Goal: Task Accomplishment & Management: Manage account settings

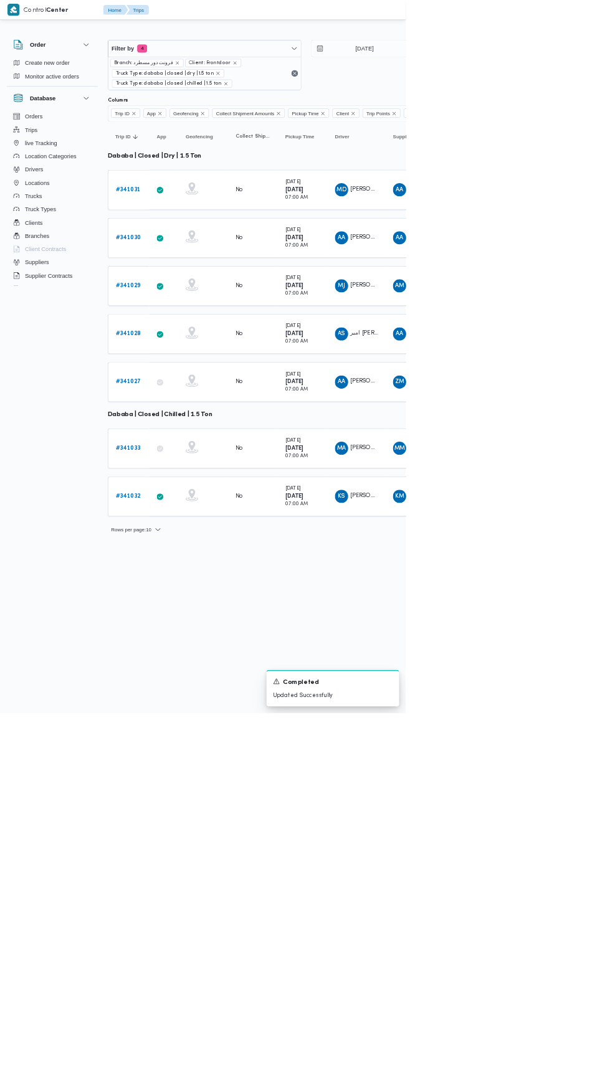
click at [192, 422] on link "# 341029" at bounding box center [192, 429] width 37 height 15
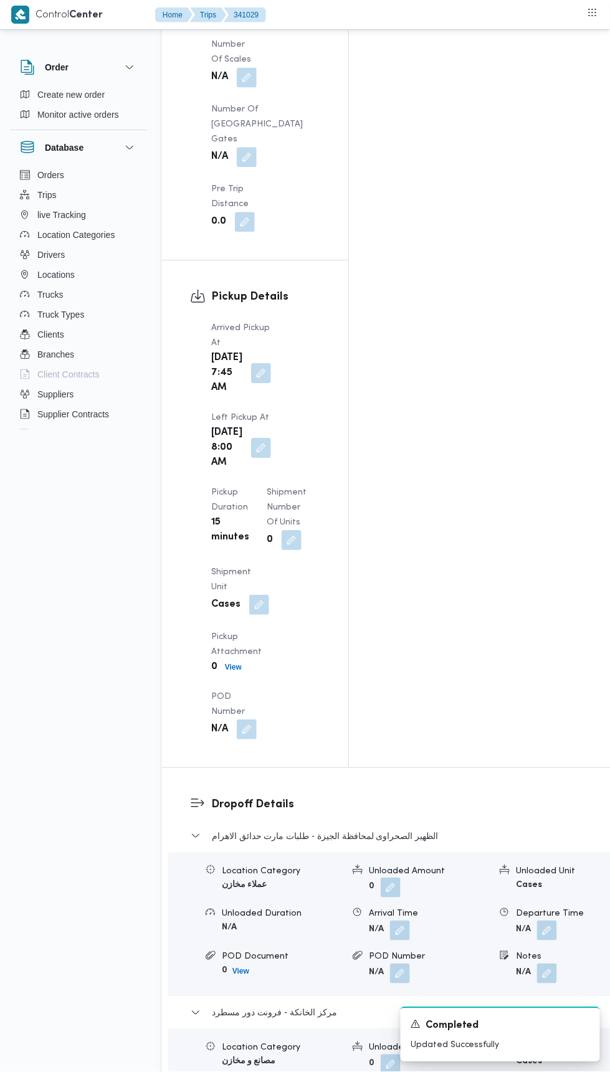
scroll to position [1460, 0]
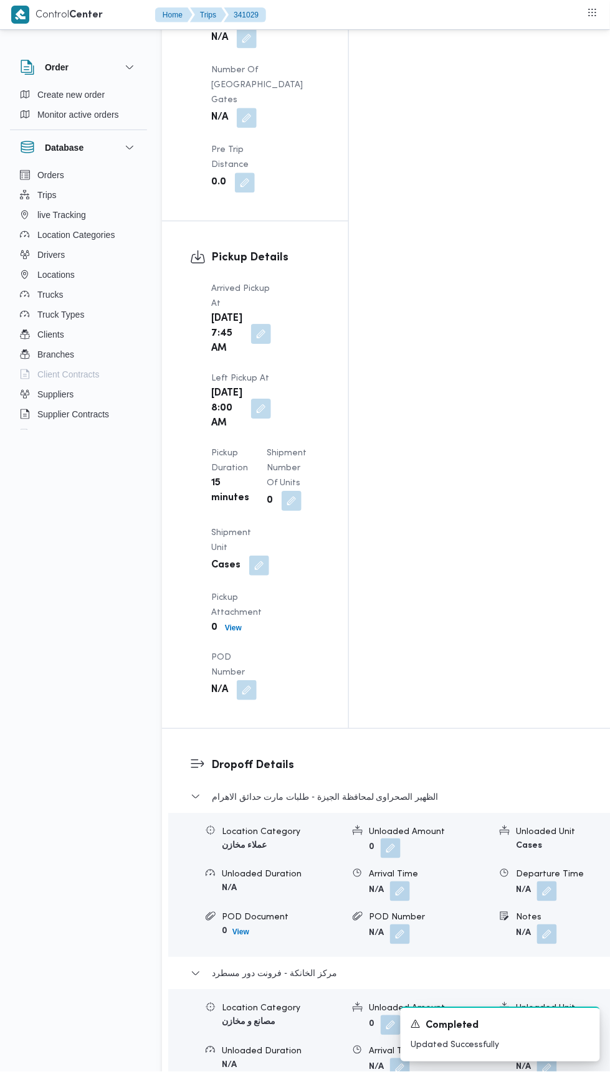
click at [537, 1058] on button "button" at bounding box center [547, 1068] width 20 height 20
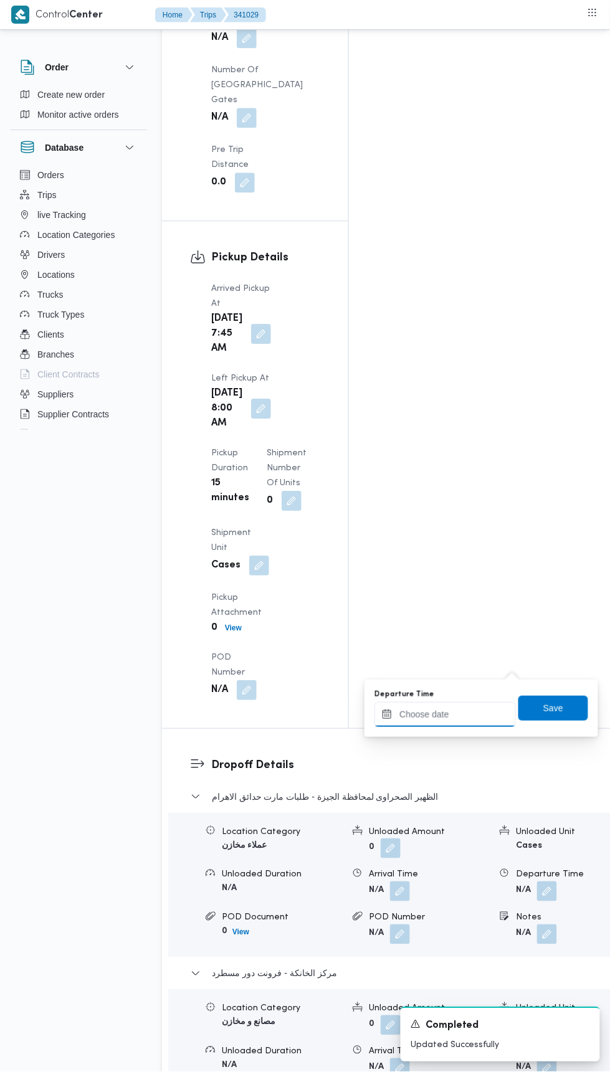
click at [468, 710] on input "Departure Time" at bounding box center [444, 714] width 141 height 25
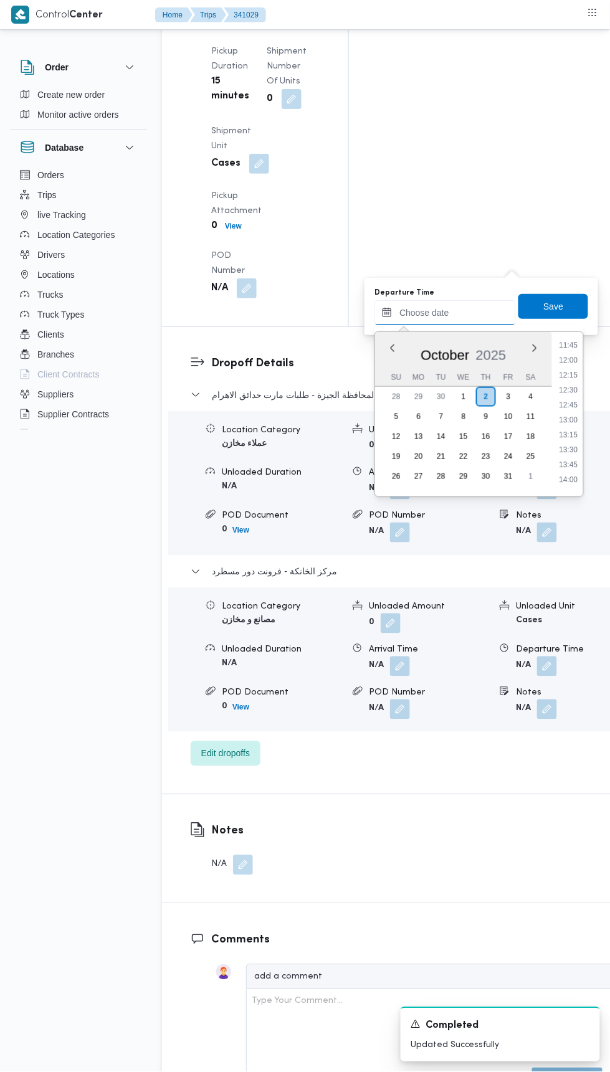
scroll to position [704, 0]
click at [570, 363] on li "12:00" at bounding box center [568, 361] width 29 height 12
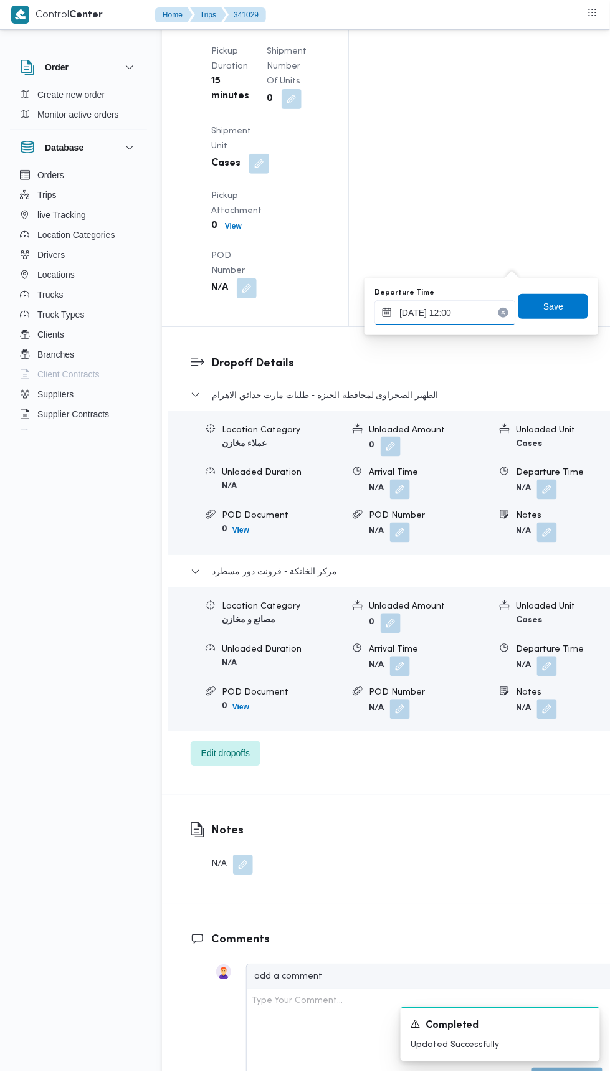
type input "[DATE] 12:00"
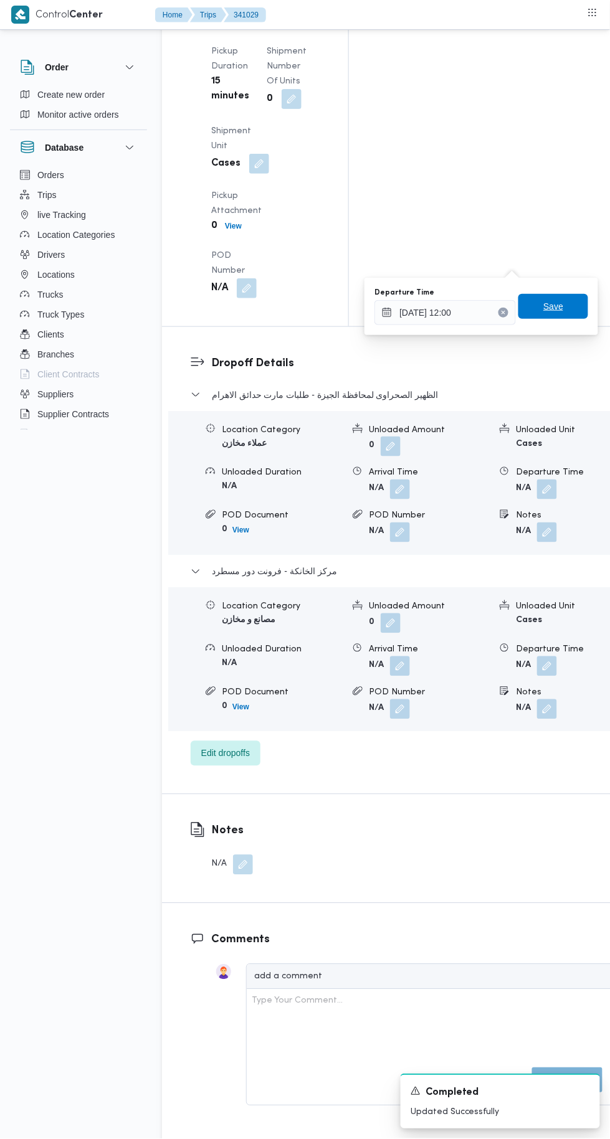
click at [571, 307] on span "Save" at bounding box center [553, 306] width 70 height 25
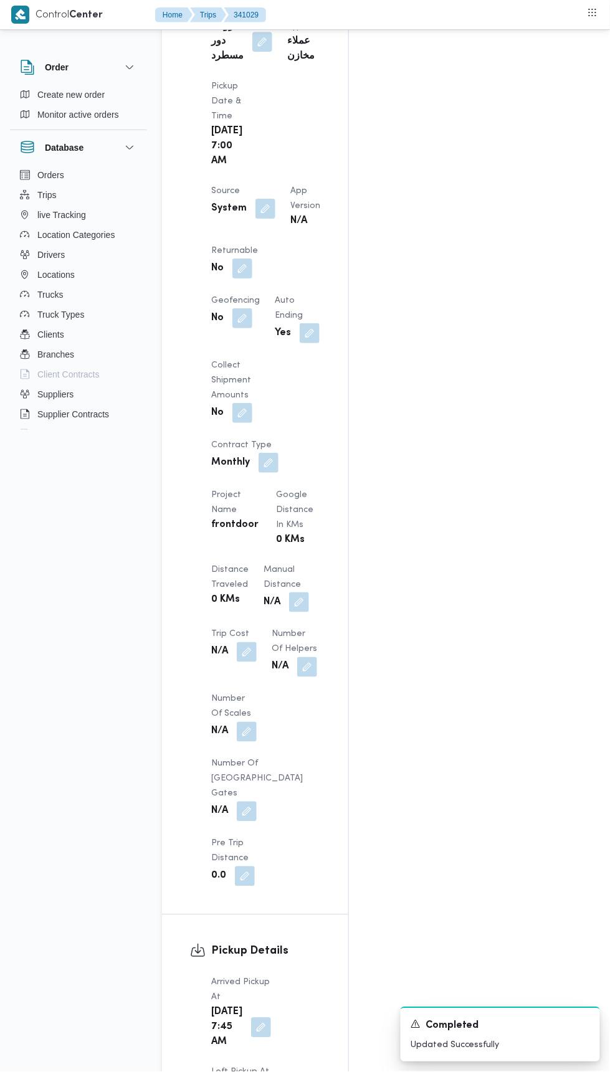
scroll to position [664, 0]
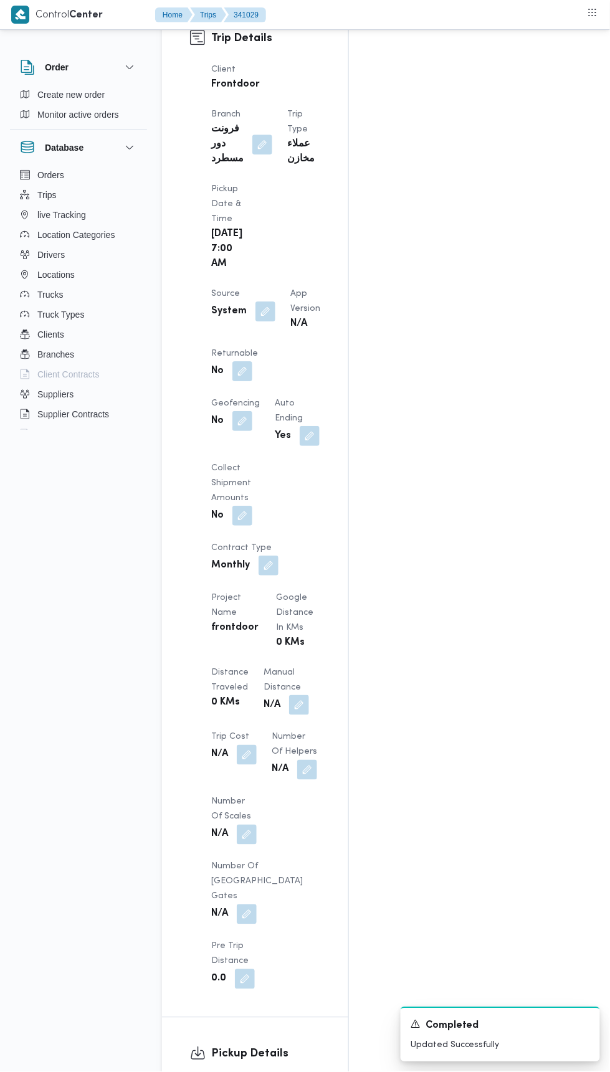
click at [289, 695] on button "button" at bounding box center [299, 705] width 20 height 20
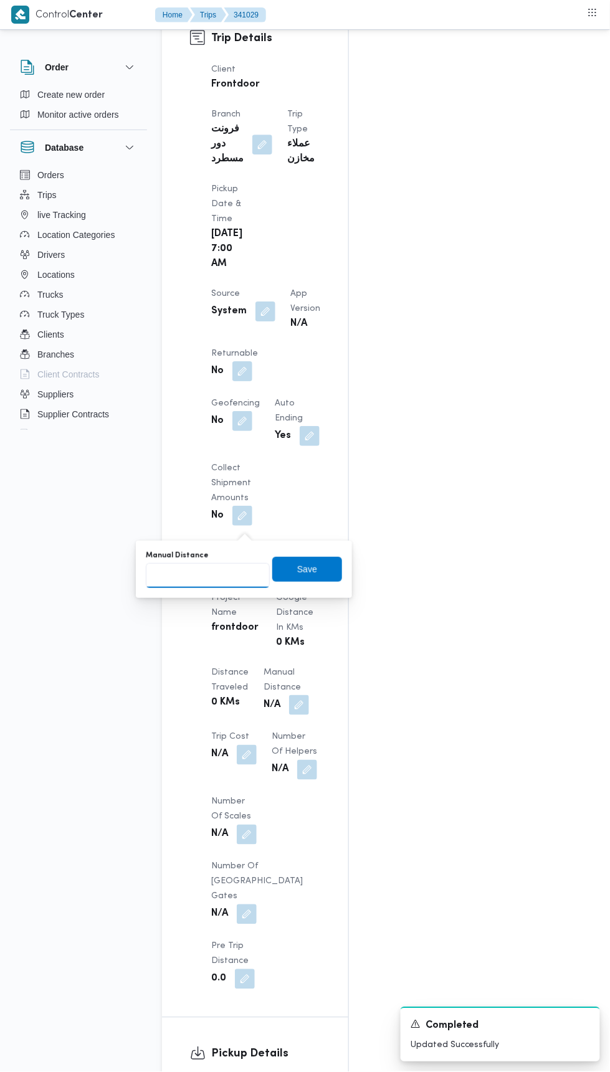
click at [233, 569] on input "Manual Distance" at bounding box center [208, 575] width 124 height 25
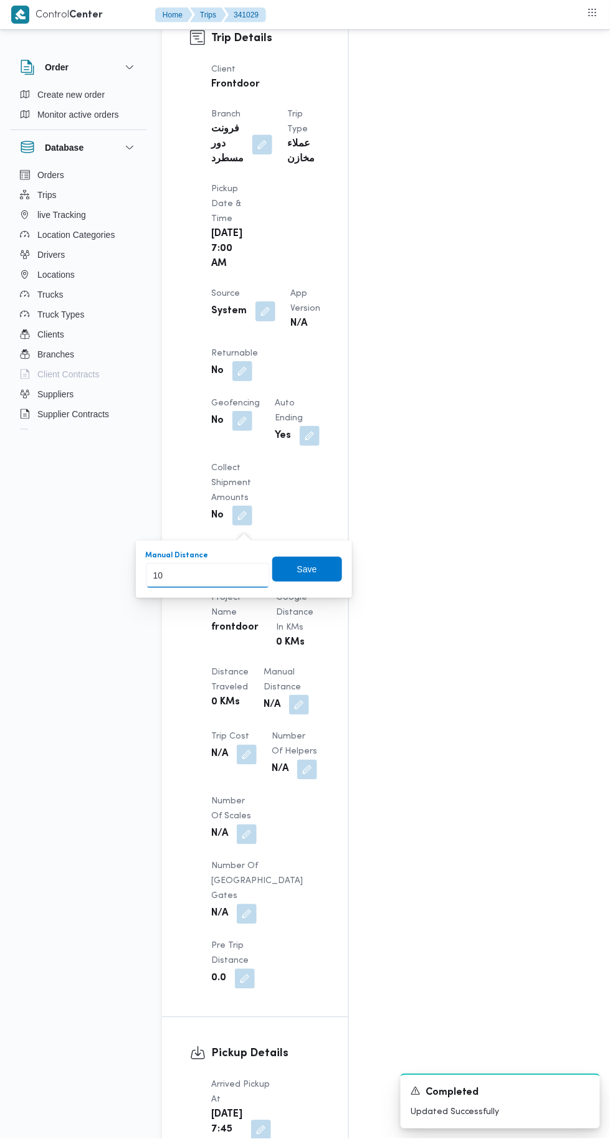
type input "100"
click at [312, 560] on span "Save" at bounding box center [307, 569] width 70 height 25
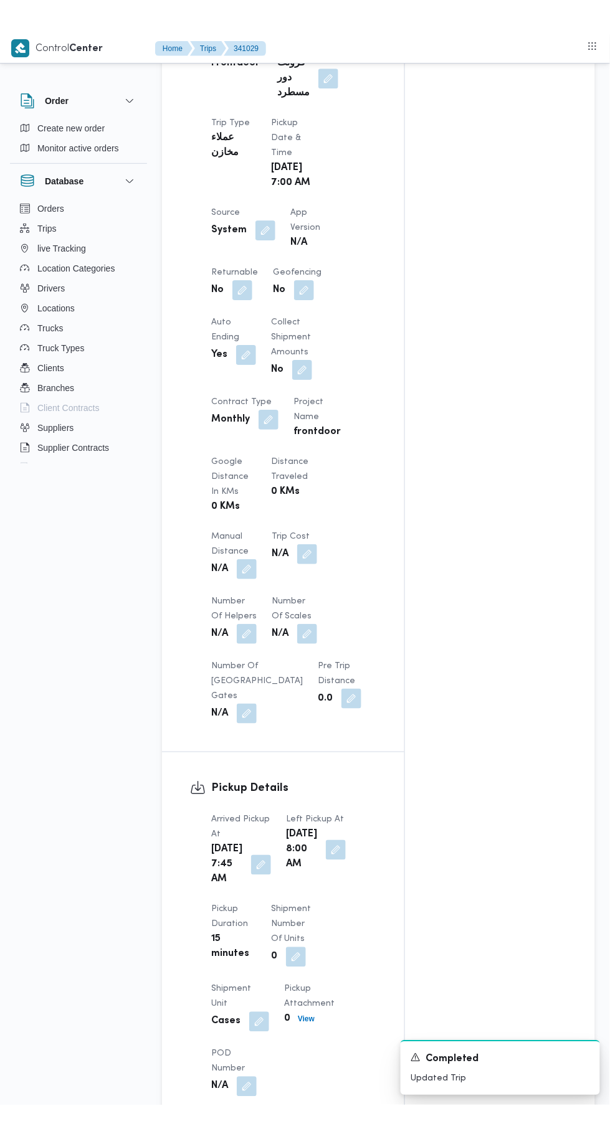
scroll to position [0, 0]
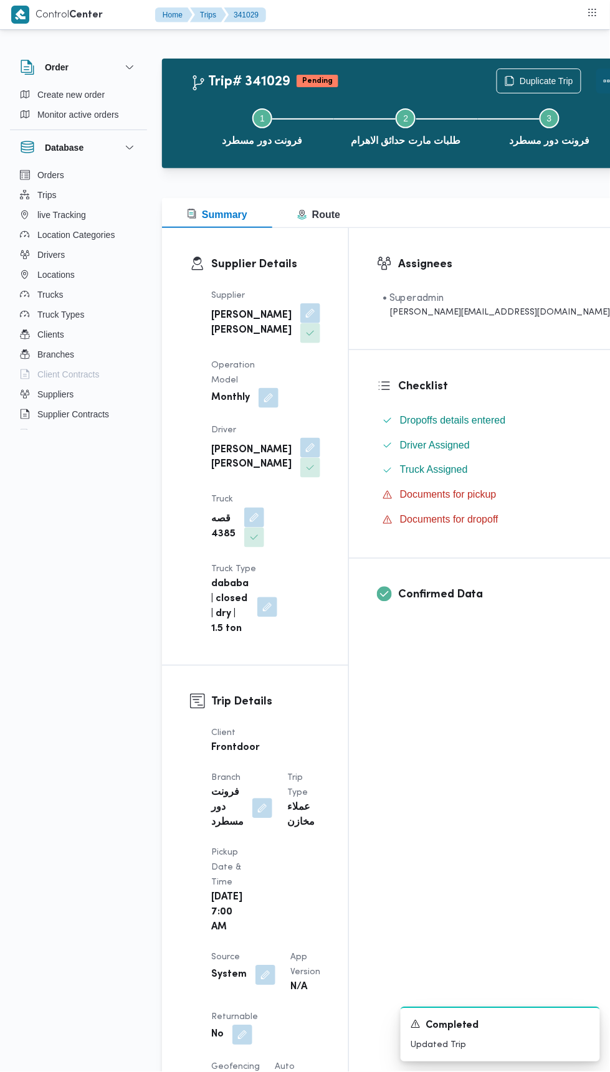
click at [596, 73] on button "Actions" at bounding box center [608, 81] width 25 height 25
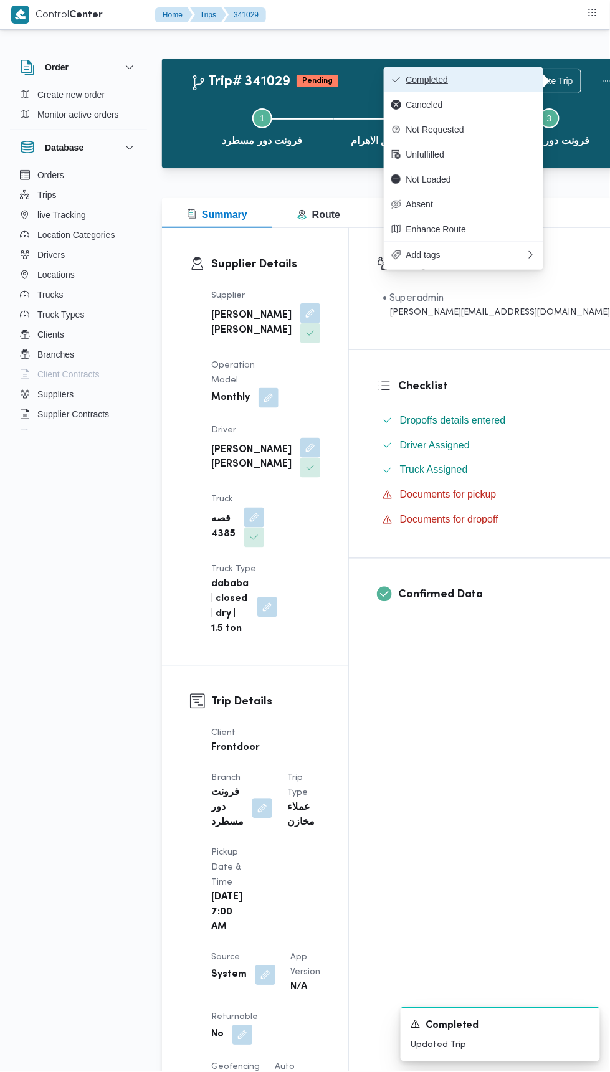
click at [506, 71] on button "Completed" at bounding box center [463, 79] width 159 height 25
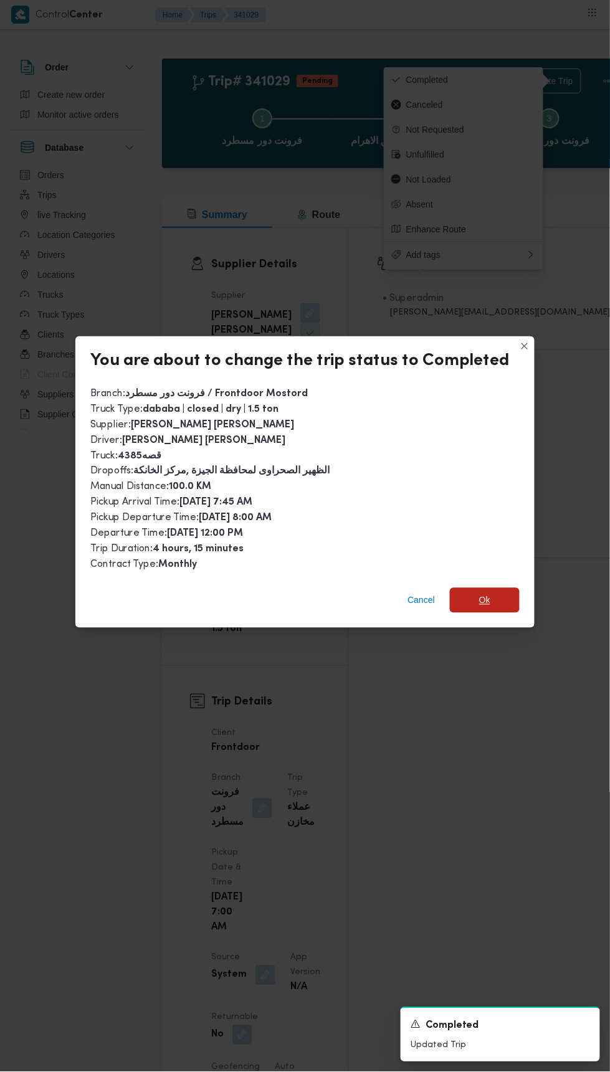
click at [483, 594] on span "Ok" at bounding box center [484, 600] width 11 height 15
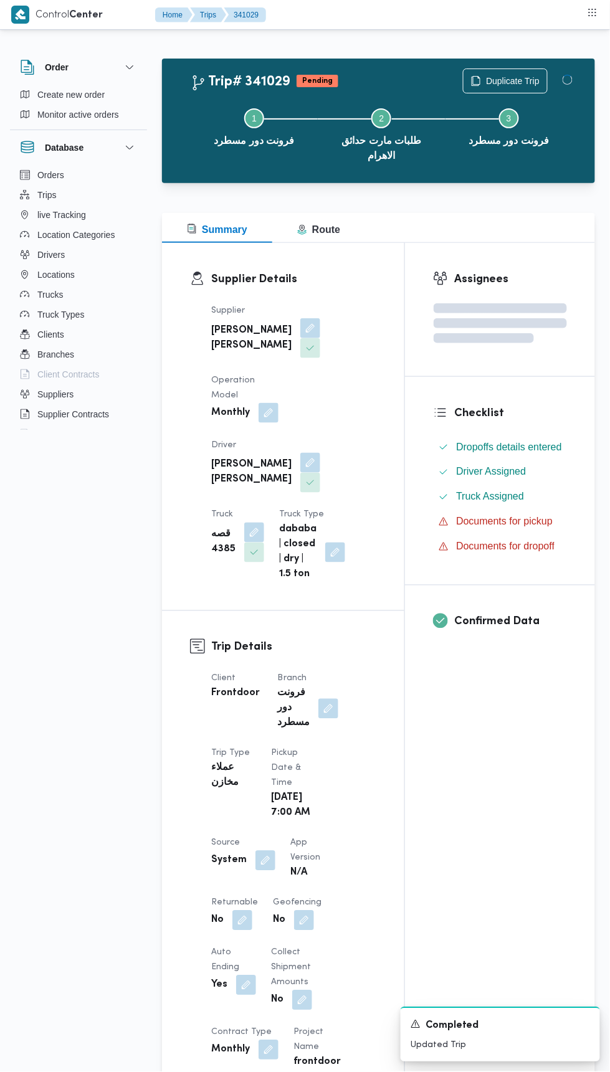
click at [465, 739] on div "Assignees Checklist Dropoffs details entered Driver Assigned Truck Assigned Doc…" at bounding box center [500, 999] width 190 height 1512
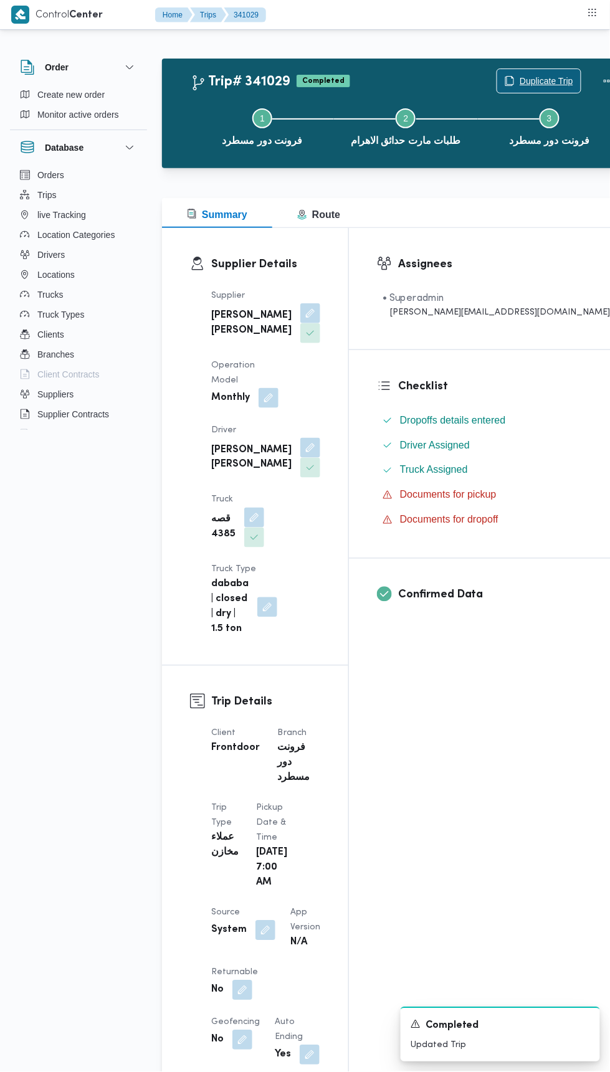
click at [499, 73] on span "Duplicate Trip" at bounding box center [538, 81] width 83 height 24
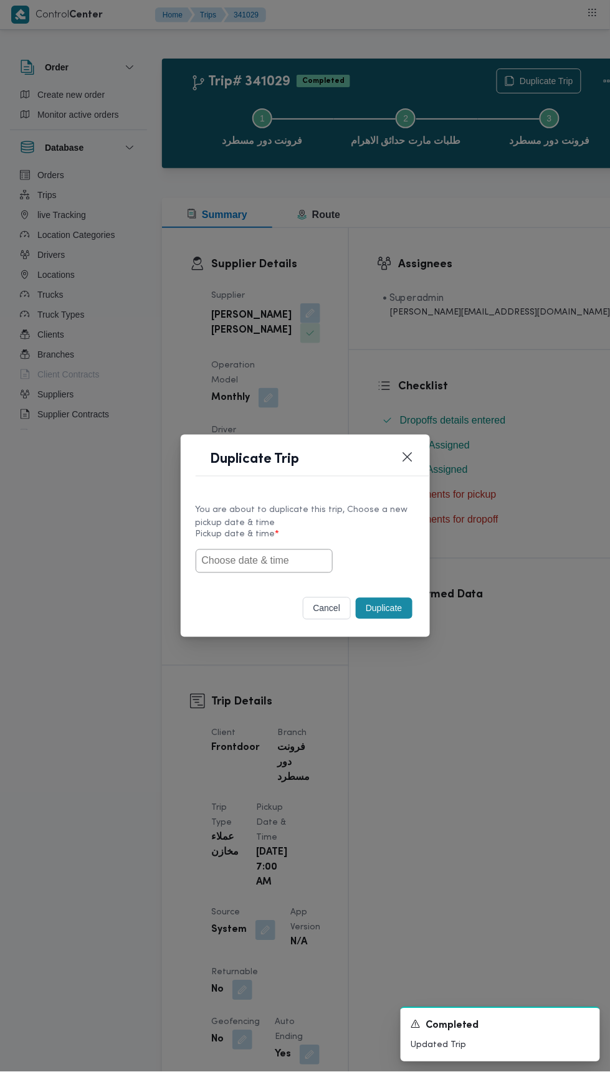
click at [311, 560] on input "text" at bounding box center [264, 561] width 137 height 24
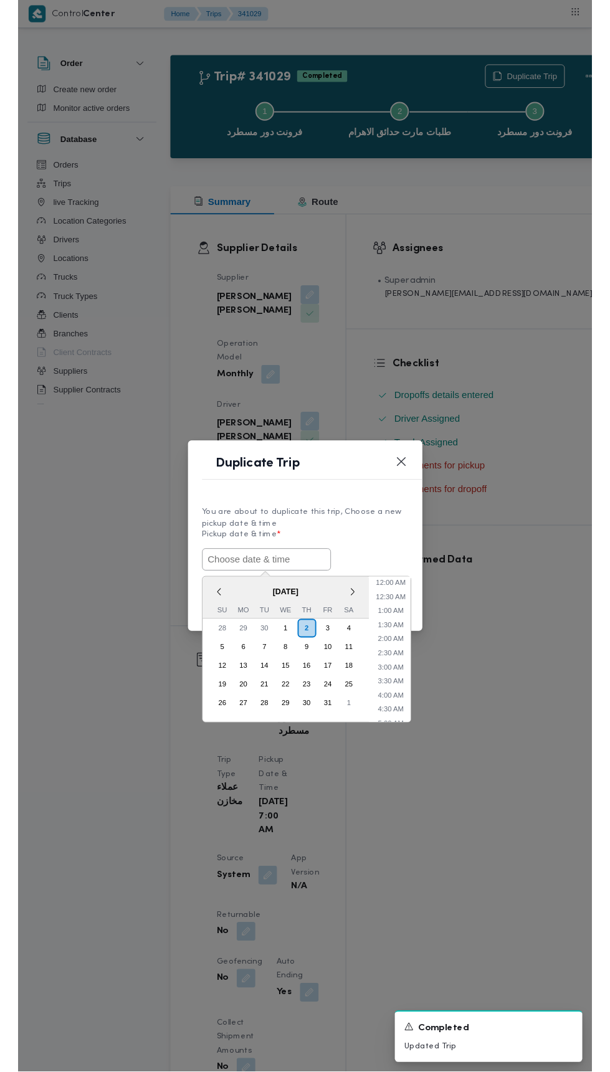
scroll to position [347, 0]
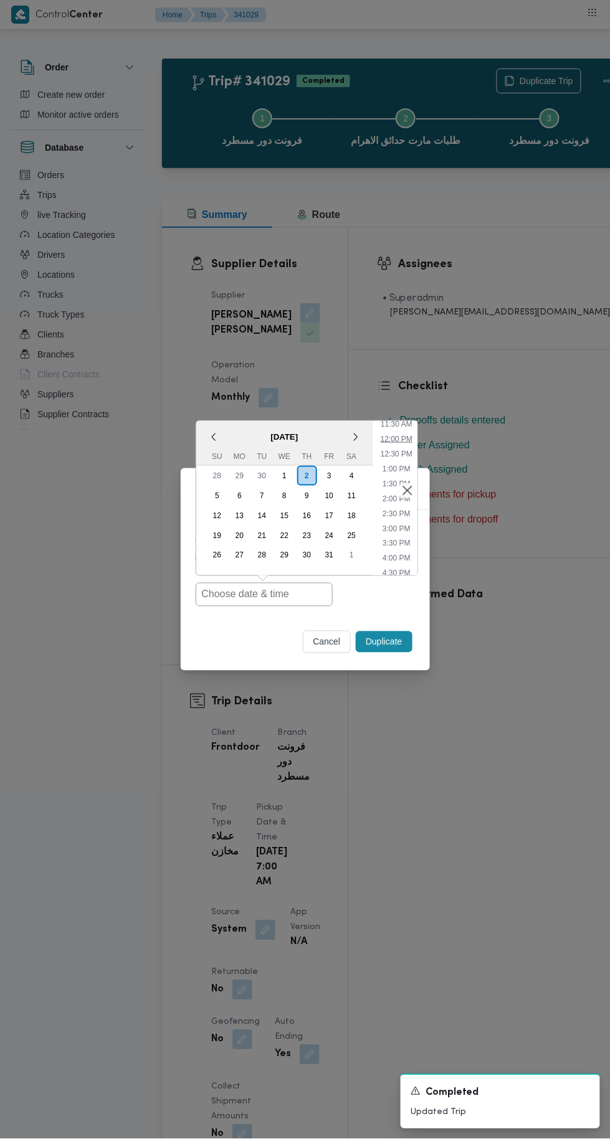
click at [395, 442] on li "12:00 PM" at bounding box center [396, 439] width 42 height 12
type input "[DATE] 12:00PM"
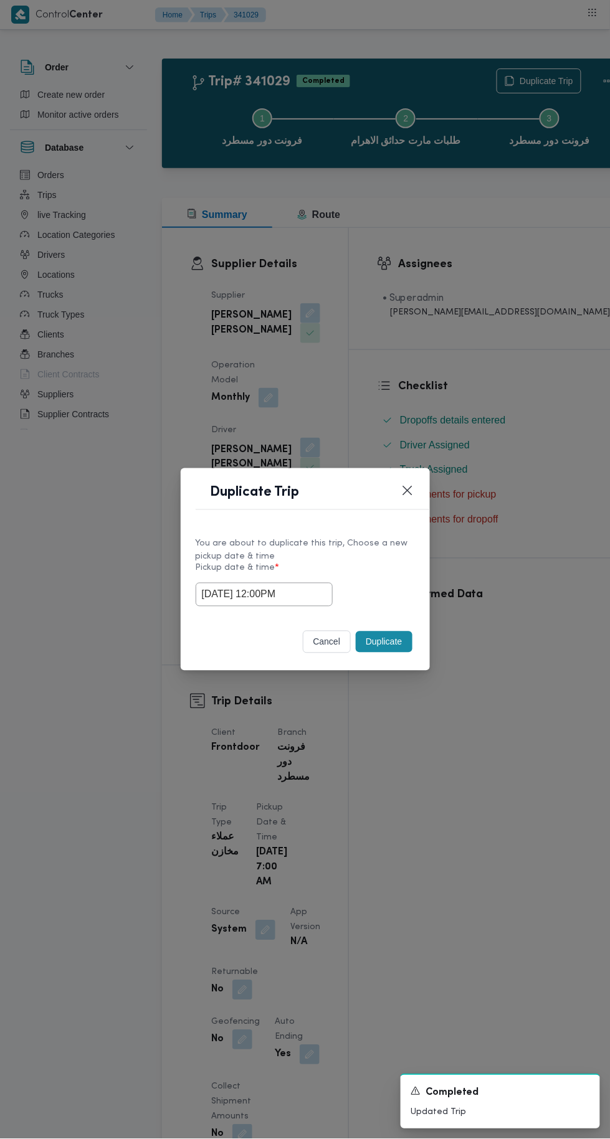
click at [380, 641] on button "Duplicate" at bounding box center [384, 641] width 56 height 21
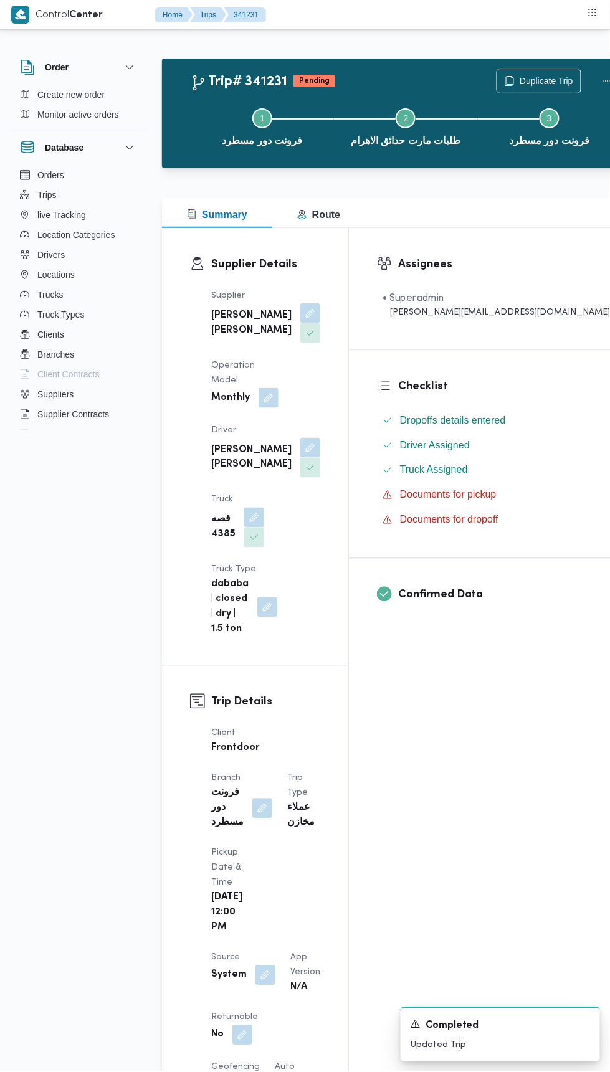
click at [278, 388] on button "button" at bounding box center [268, 398] width 20 height 20
click at [336, 392] on icon "Clear input" at bounding box center [336, 392] width 3 height 3
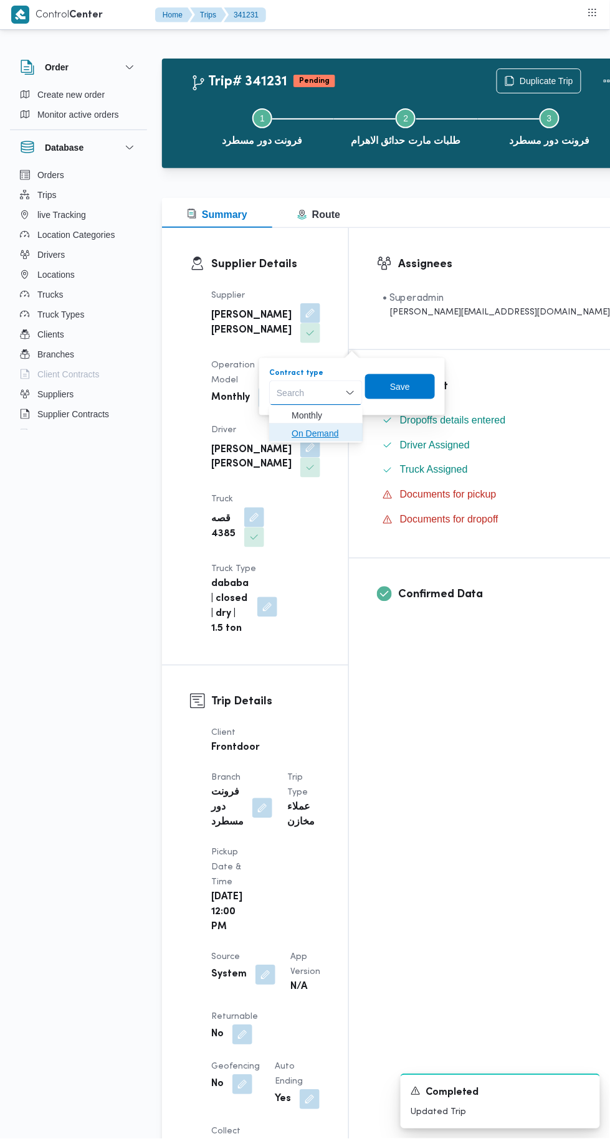
click at [339, 429] on span "On Demand" at bounding box center [323, 433] width 64 height 15
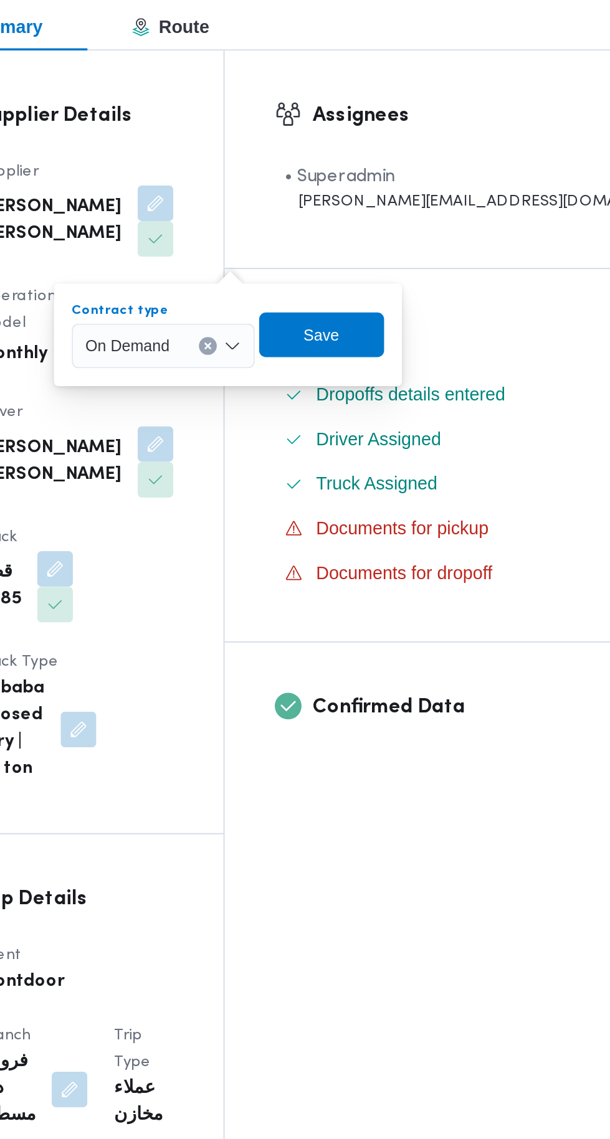
click at [461, 412] on dl "Checklist Dropoffs details entered Driver Assigned Truck Assigned Documents for…" at bounding box center [506, 454] width 217 height 152
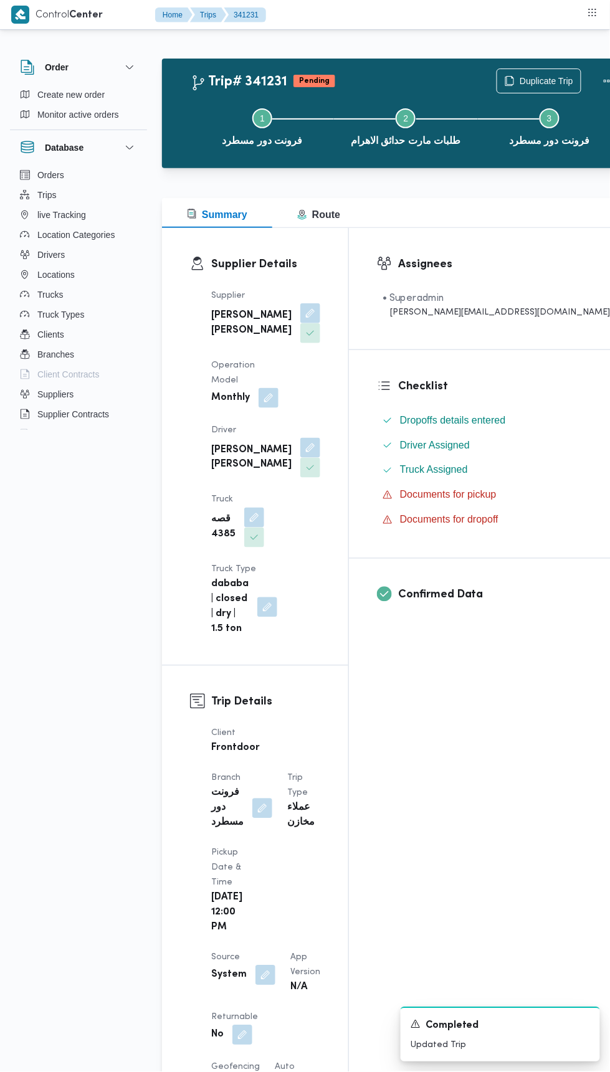
click at [278, 388] on button "button" at bounding box center [268, 398] width 20 height 20
click at [324, 392] on input "Contract type" at bounding box center [323, 392] width 1 height 15
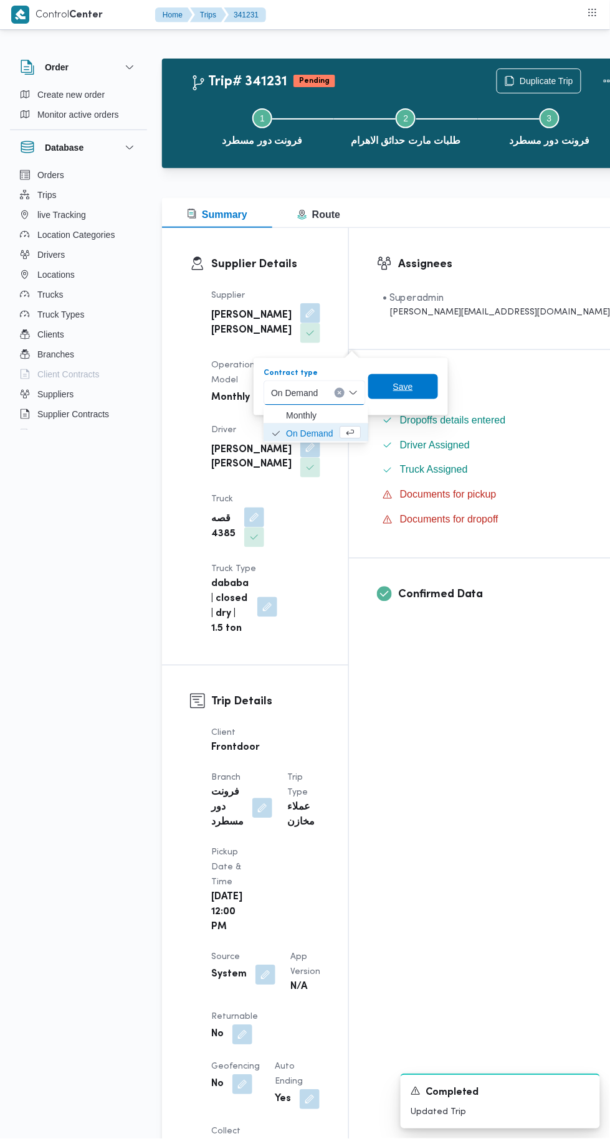
click at [405, 385] on span "Save" at bounding box center [403, 386] width 20 height 15
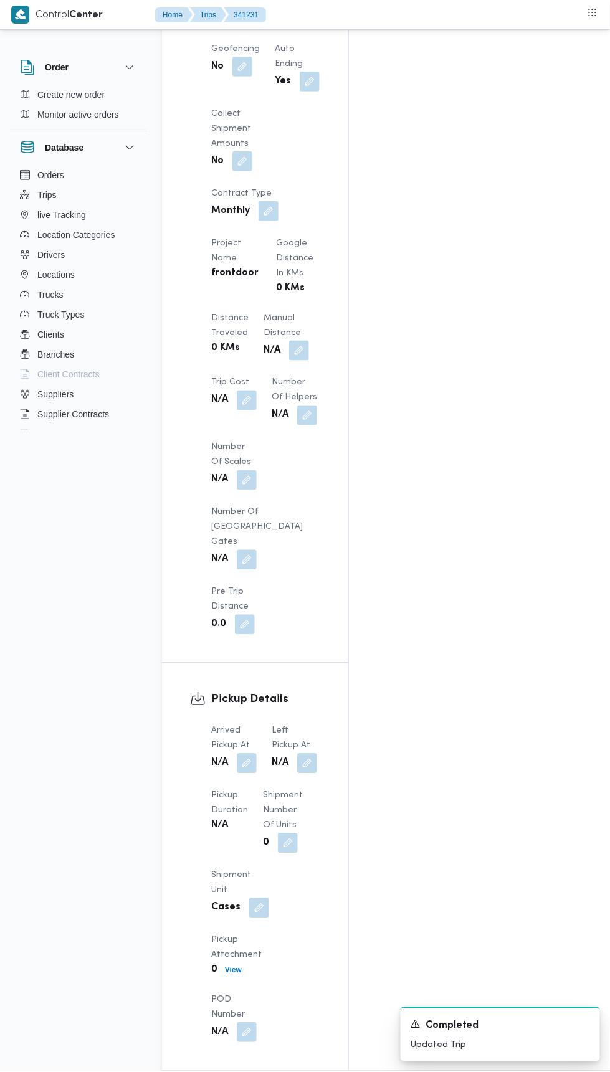
scroll to position [1029, 0]
click at [248, 753] on button "button" at bounding box center [247, 763] width 20 height 20
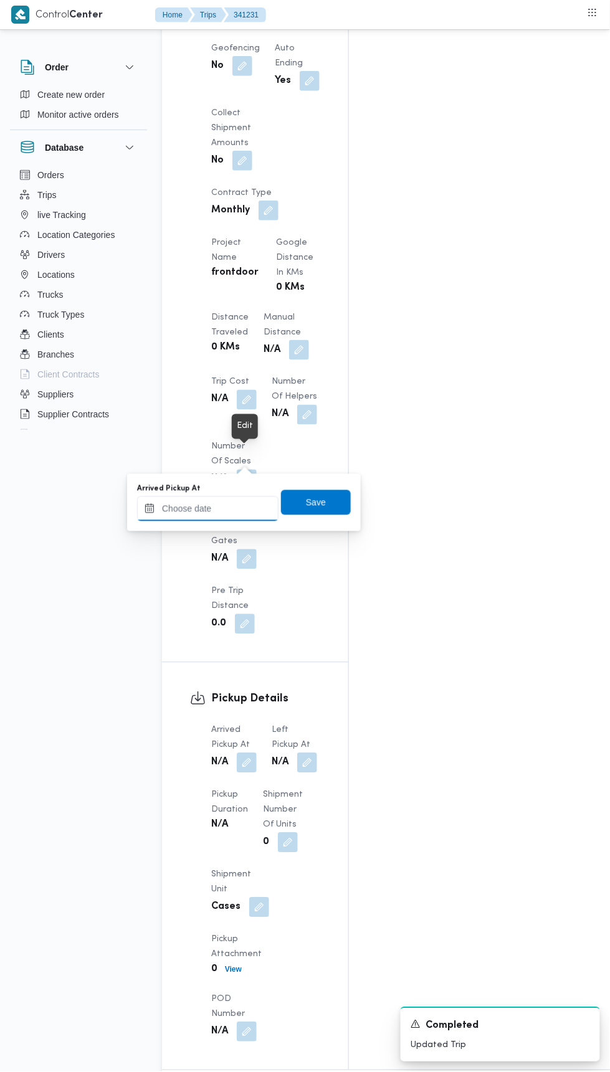
click at [234, 508] on input "Arrived Pickup At" at bounding box center [207, 508] width 141 height 25
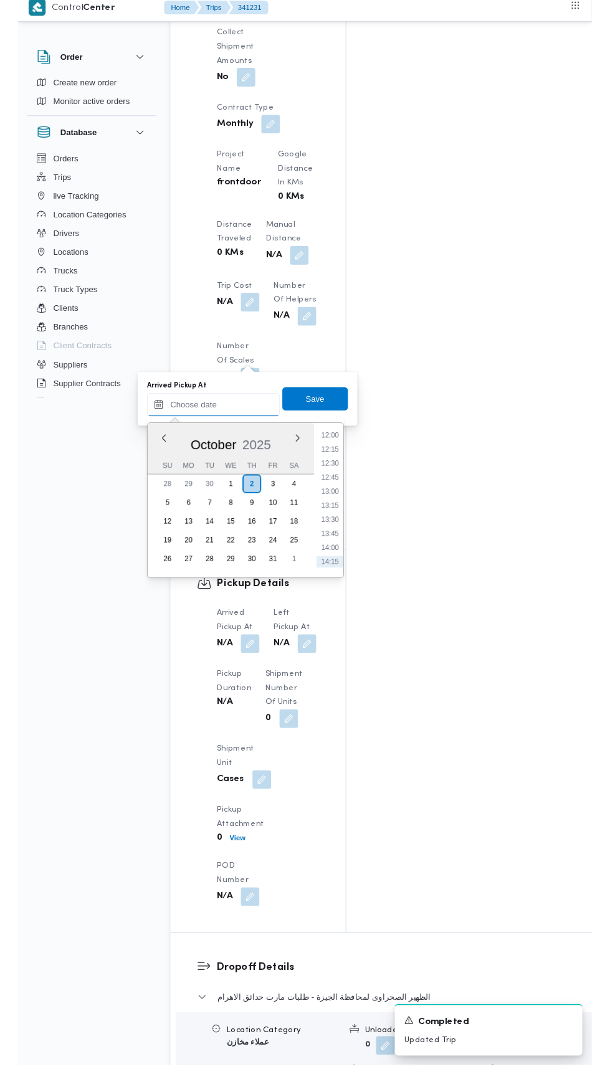
scroll to position [704, 0]
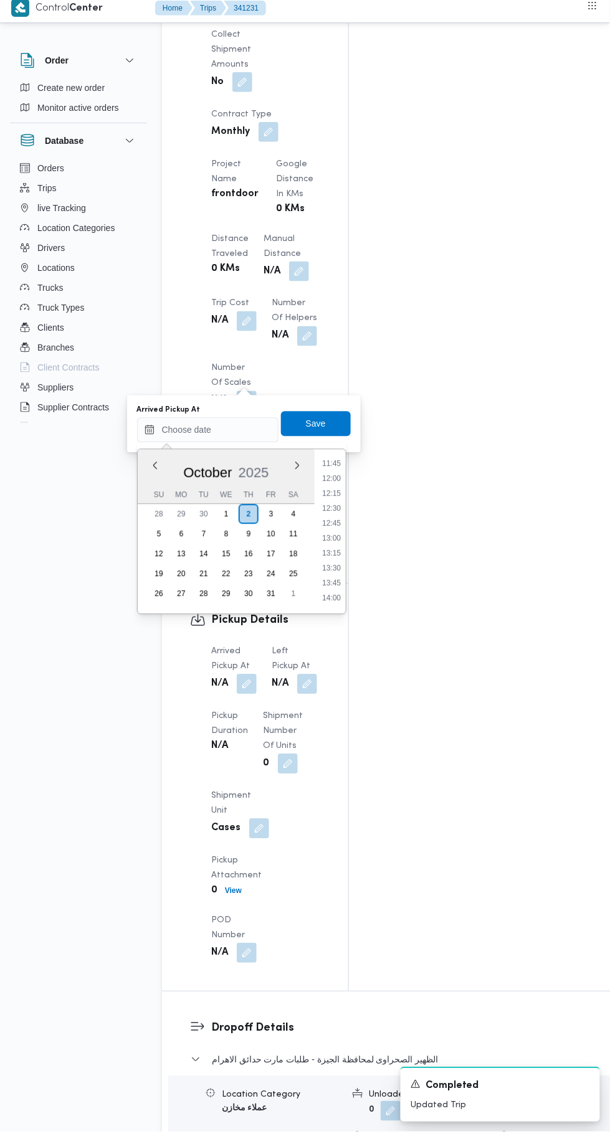
click at [331, 485] on li "12:00" at bounding box center [331, 486] width 29 height 12
type input "[DATE] 12:00"
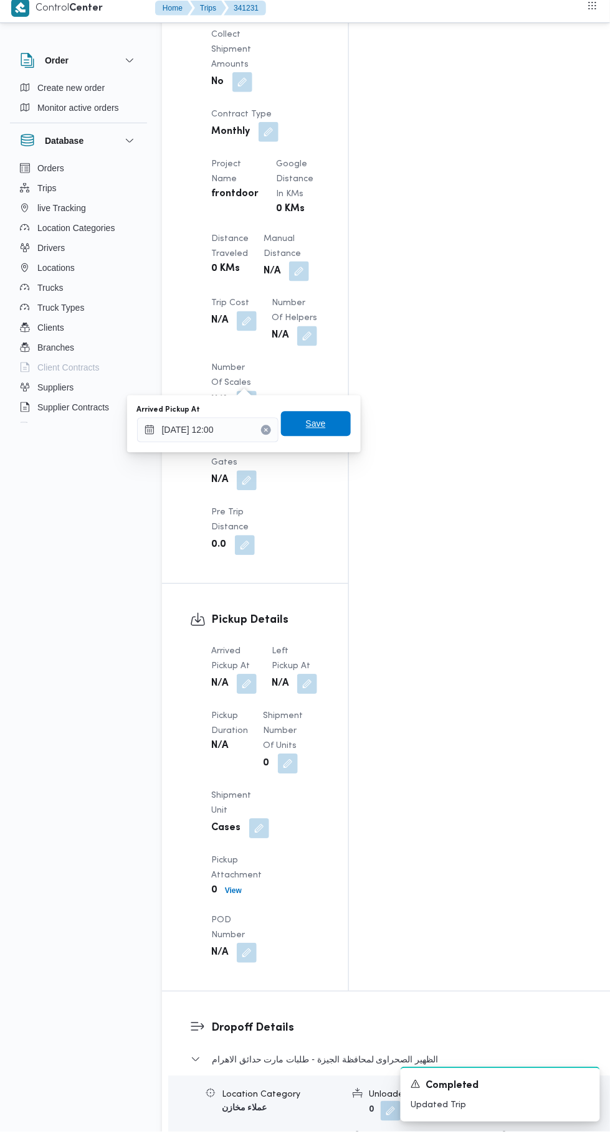
click at [326, 435] on span "Save" at bounding box center [316, 430] width 20 height 15
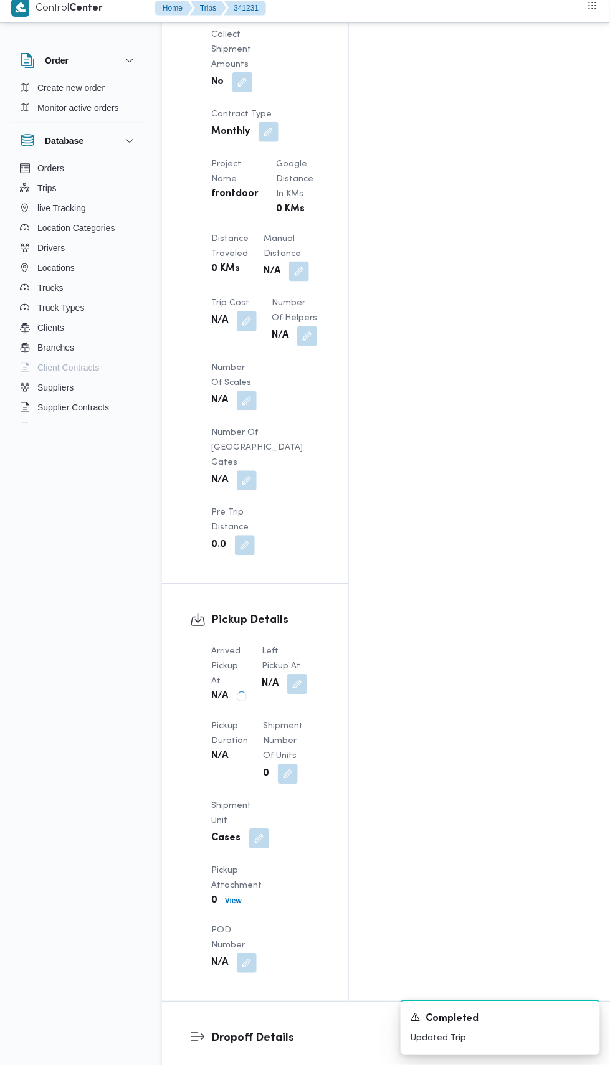
scroll to position [1100, 0]
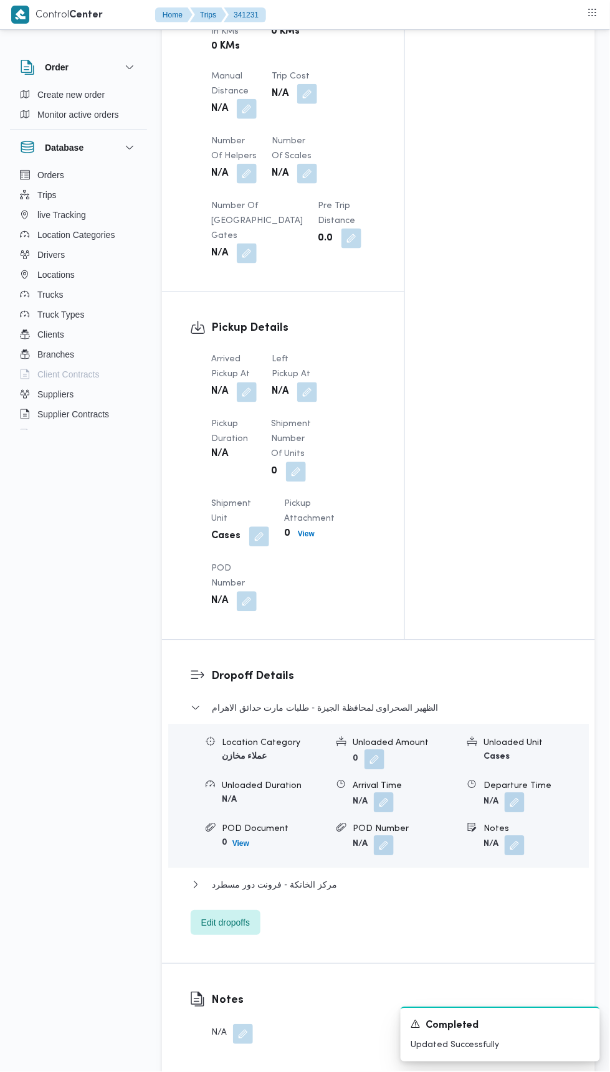
click at [303, 391] on button "button" at bounding box center [307, 392] width 20 height 20
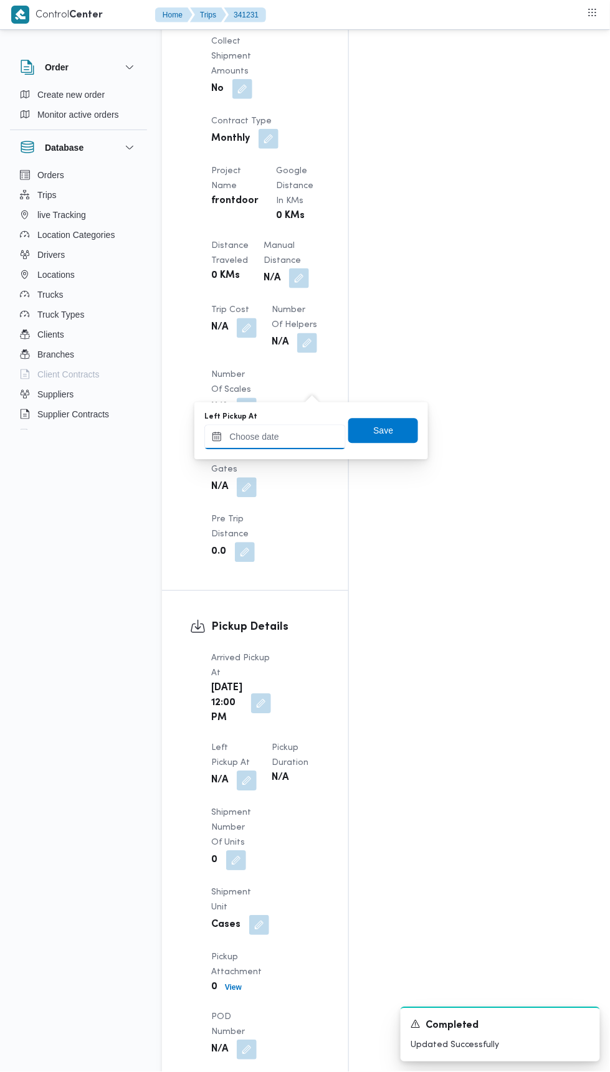
click at [289, 435] on input "Left Pickup At" at bounding box center [274, 437] width 141 height 25
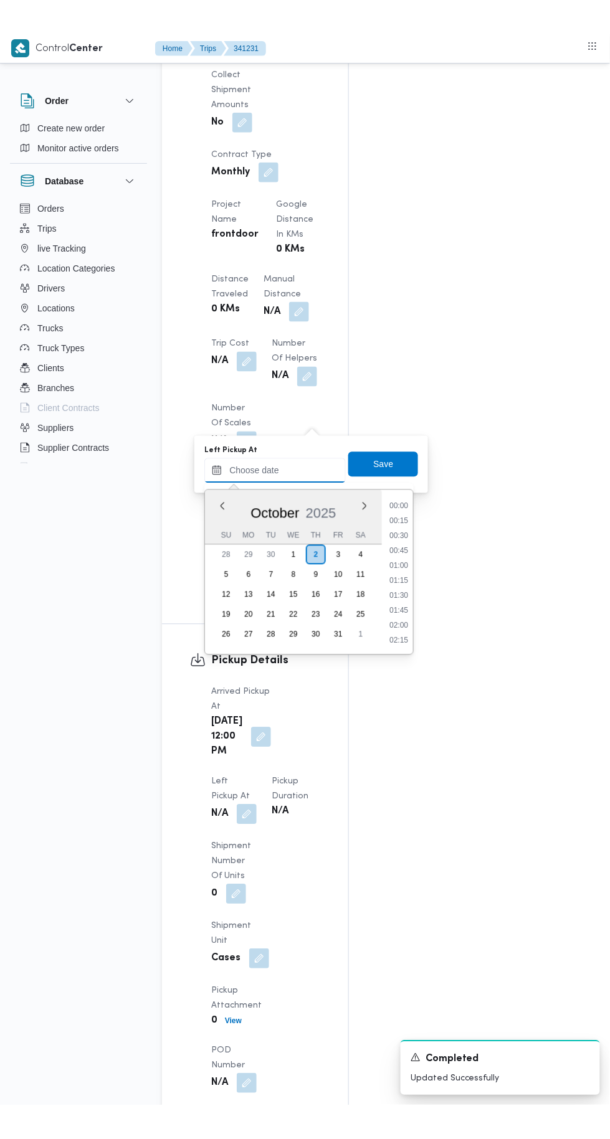
scroll to position [776, 0]
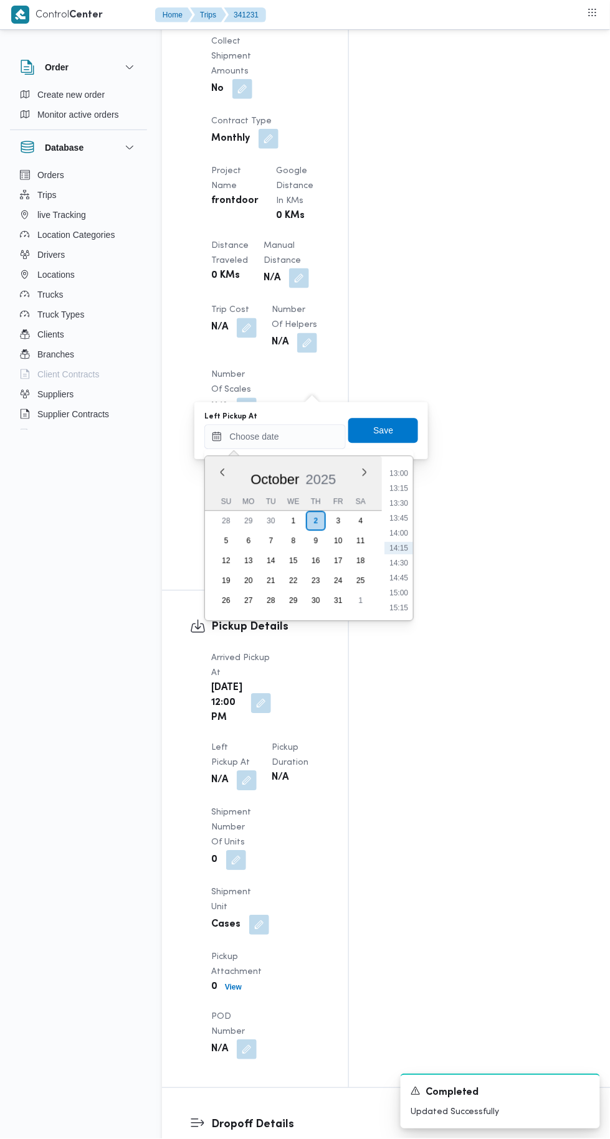
click at [399, 473] on li "13:00" at bounding box center [398, 474] width 29 height 12
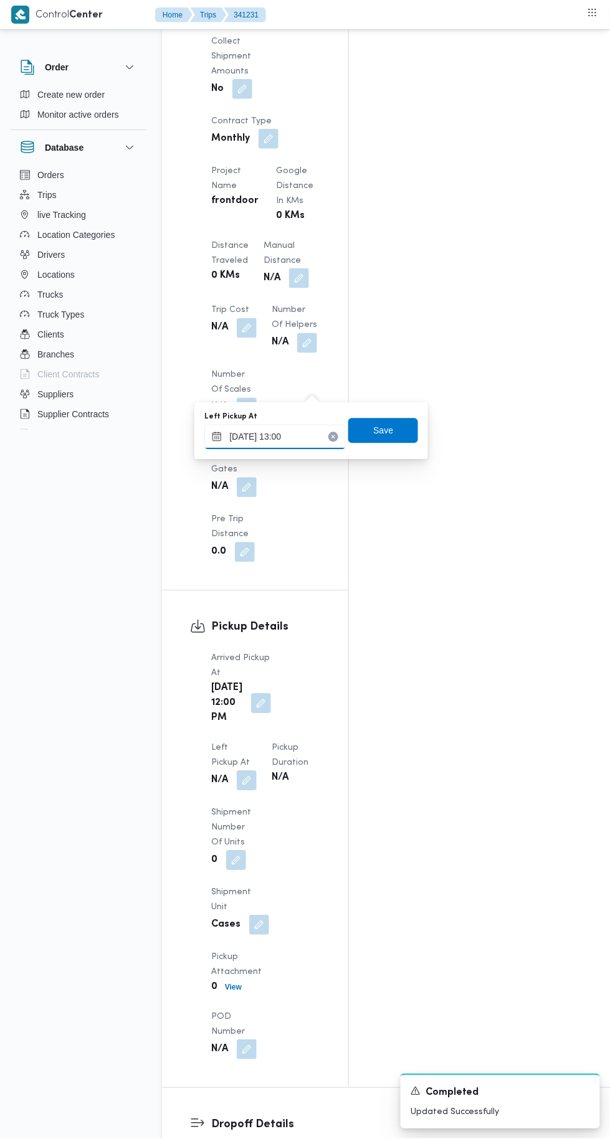
click at [306, 436] on input "[DATE] 13:00" at bounding box center [274, 437] width 141 height 25
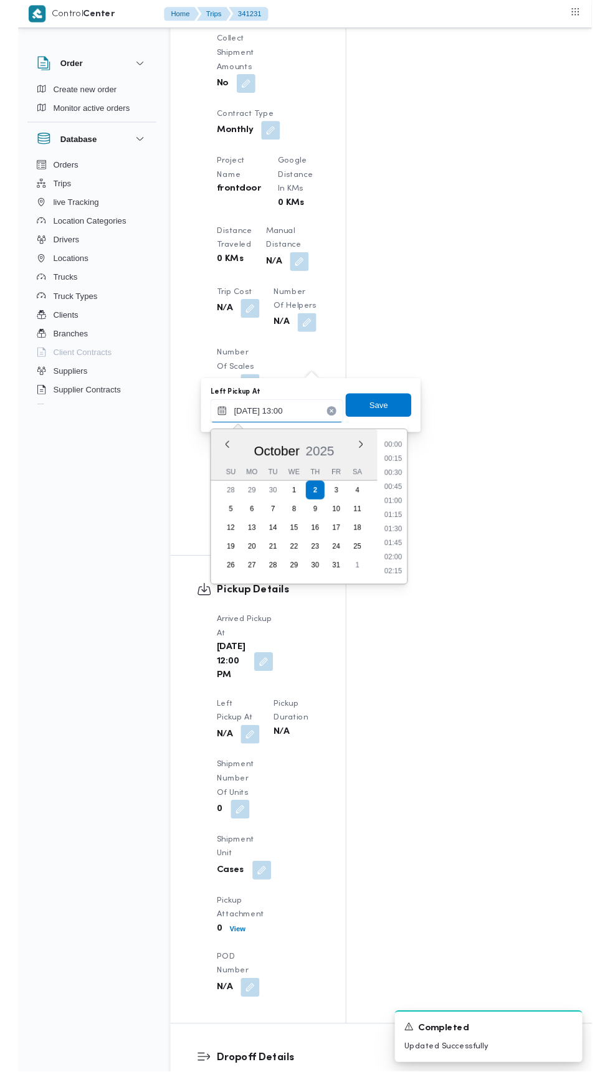
scroll to position [701, 0]
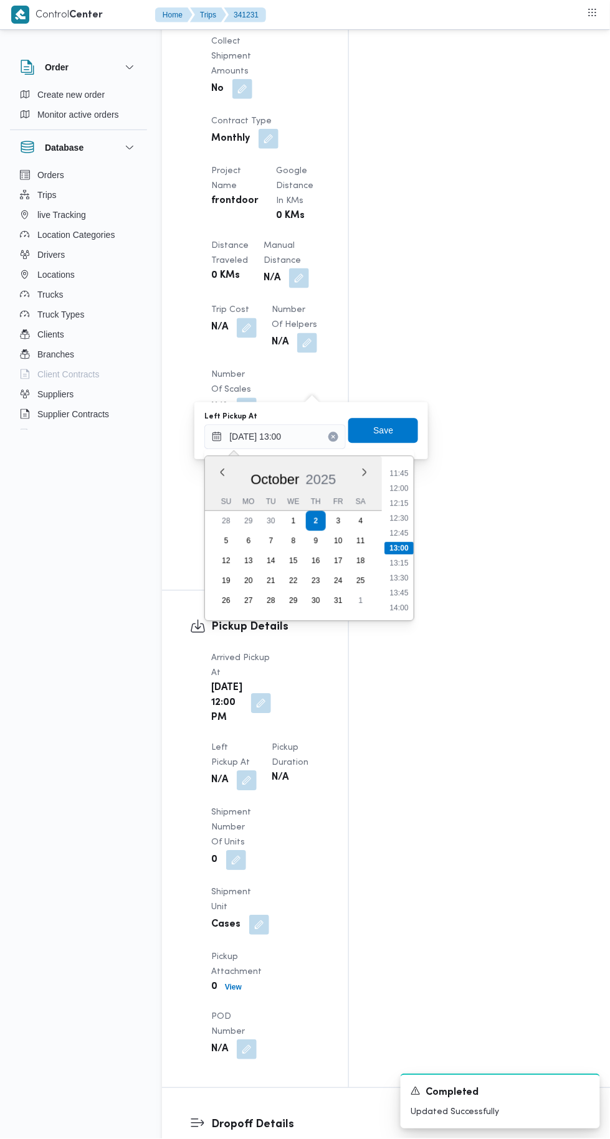
click at [404, 565] on li "13:15" at bounding box center [399, 563] width 29 height 12
type input "[DATE] 13:15"
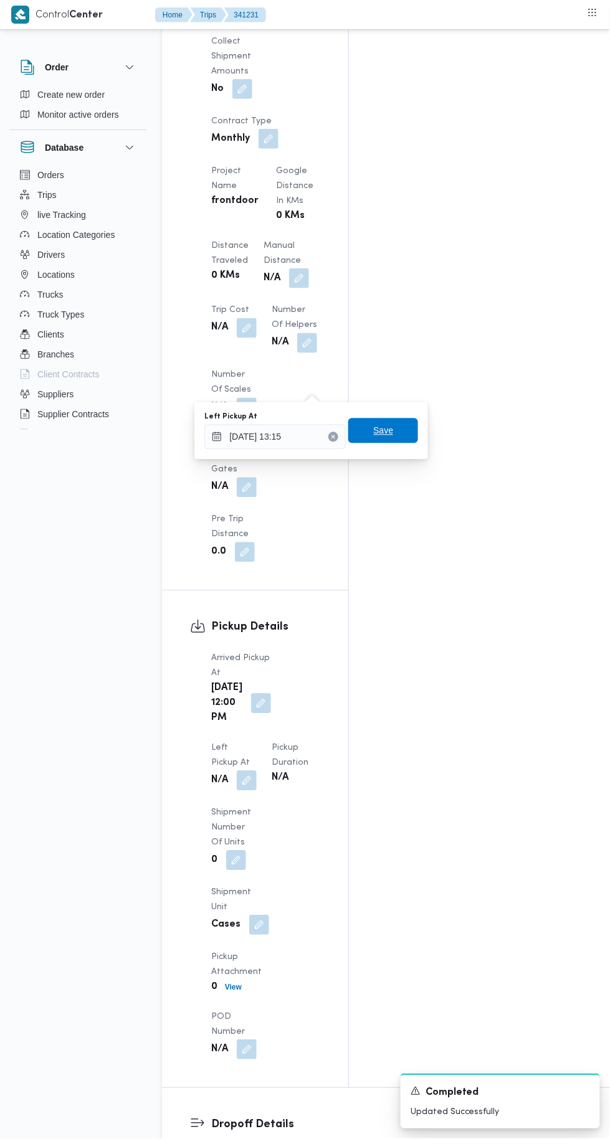
click at [405, 426] on span "Save" at bounding box center [383, 430] width 70 height 25
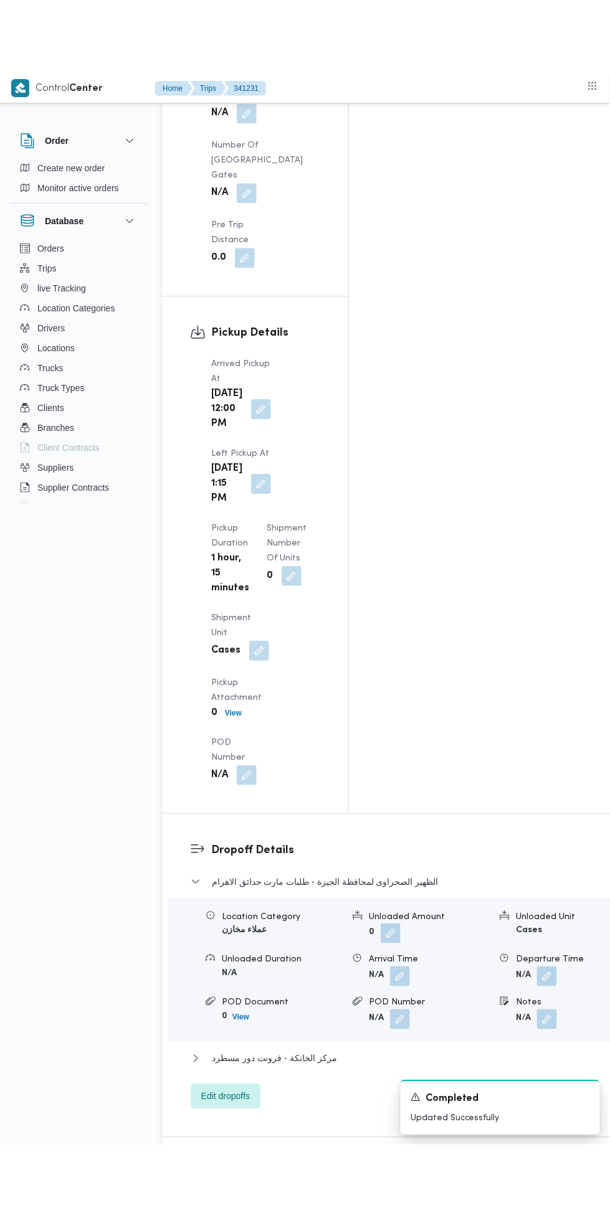
scroll to position [1460, 0]
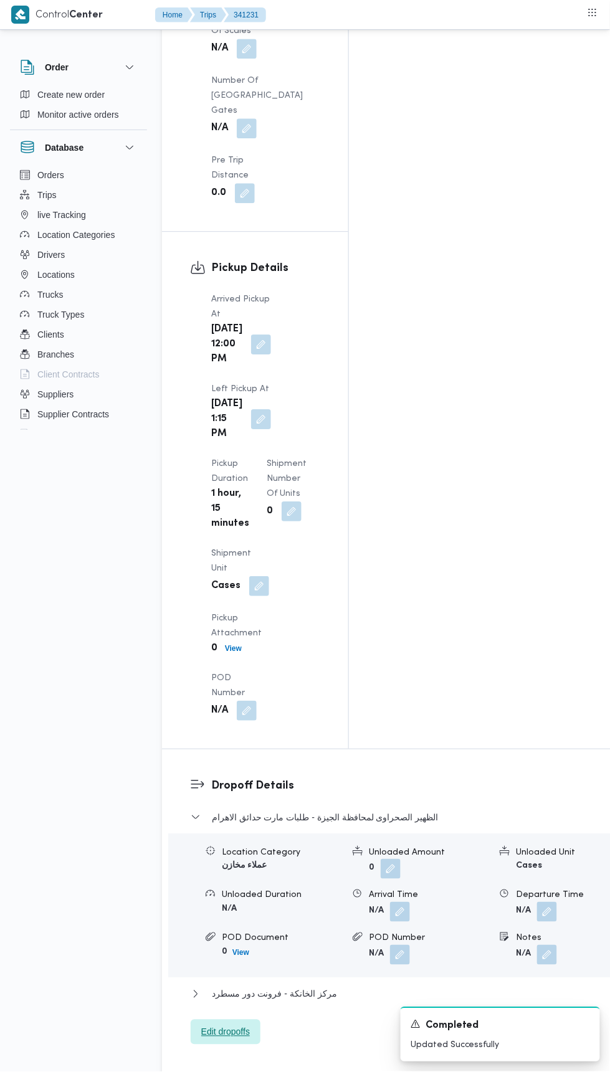
click at [258, 1019] on span "Edit dropoffs" at bounding box center [226, 1031] width 70 height 25
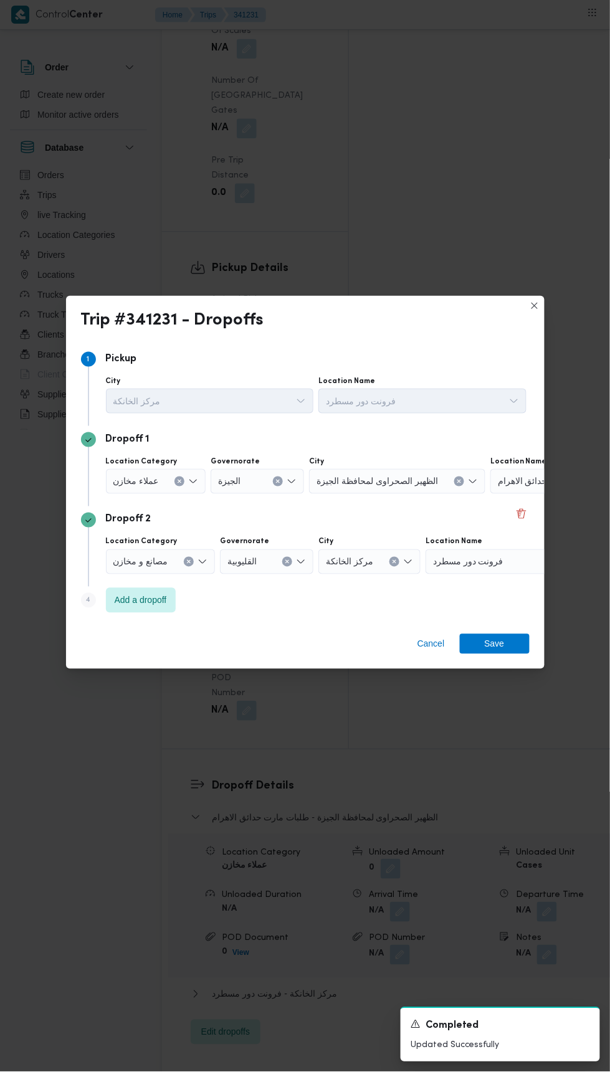
click at [188, 486] on icon "Open list of options" at bounding box center [193, 481] width 10 height 10
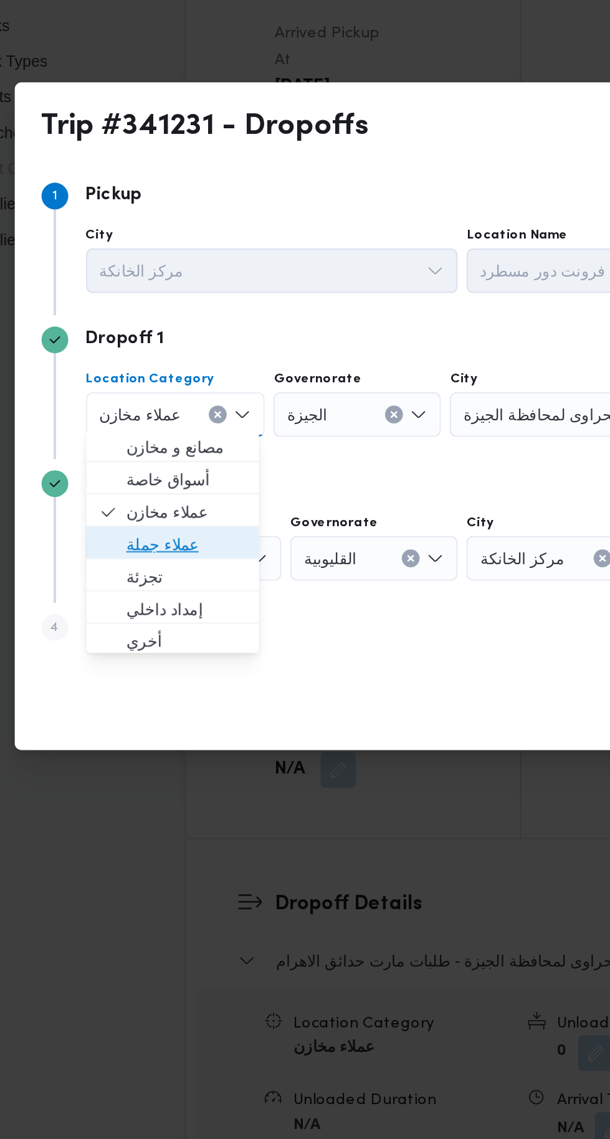
click at [183, 579] on span "عملاء جملة" at bounding box center [161, 584] width 67 height 15
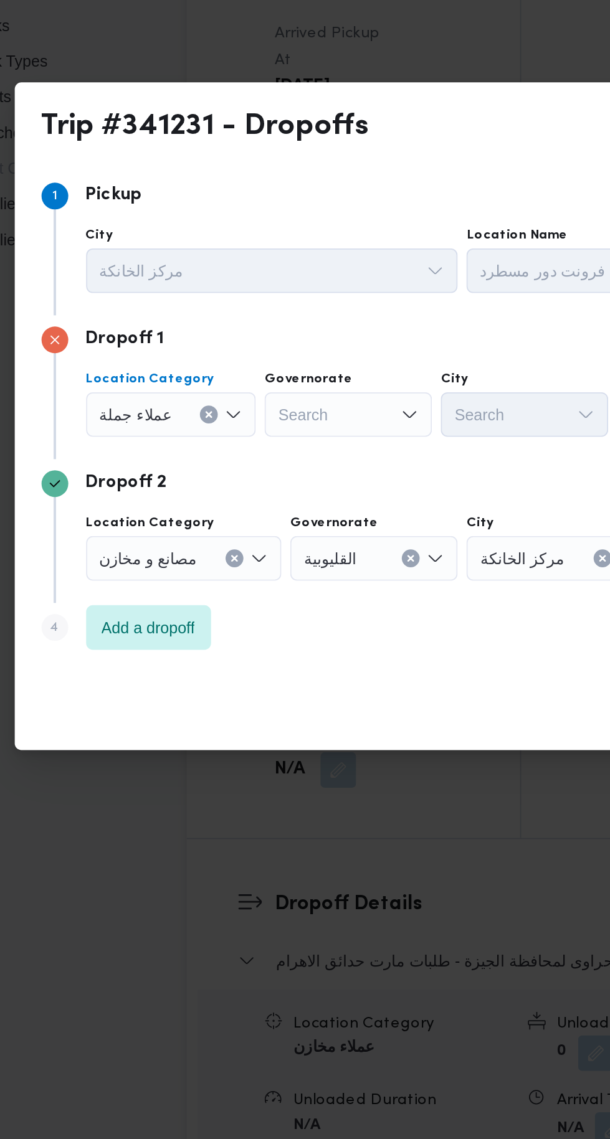
click at [266, 504] on div "Search" at bounding box center [252, 511] width 93 height 25
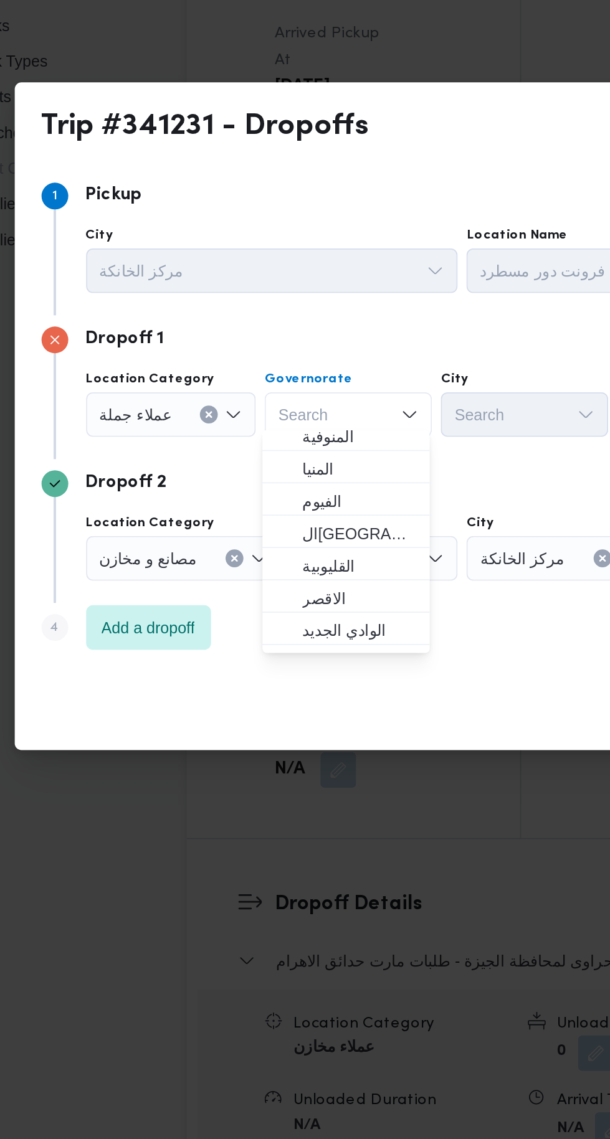
scroll to position [143, 0]
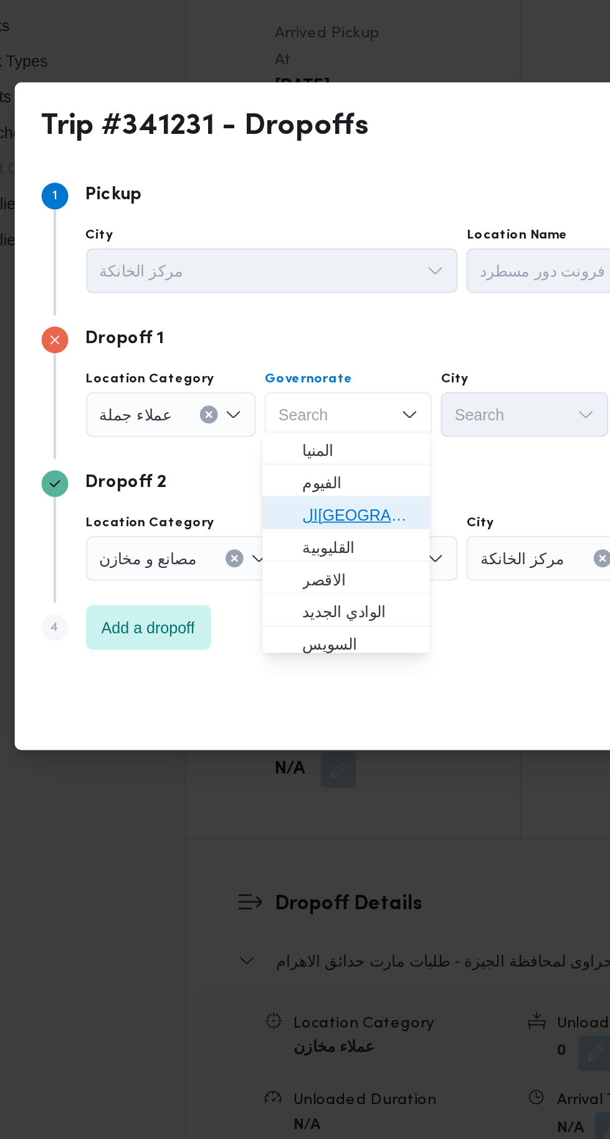
click at [288, 567] on span "ال[GEOGRAPHIC_DATA]" at bounding box center [259, 567] width 64 height 15
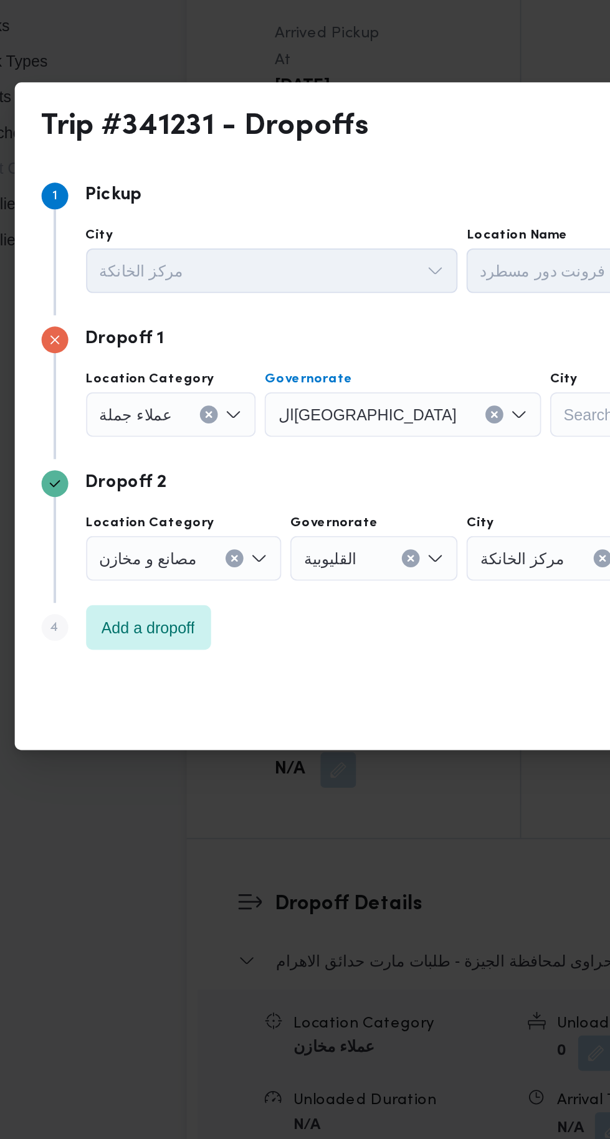
click at [365, 516] on div "Search" at bounding box center [411, 511] width 93 height 25
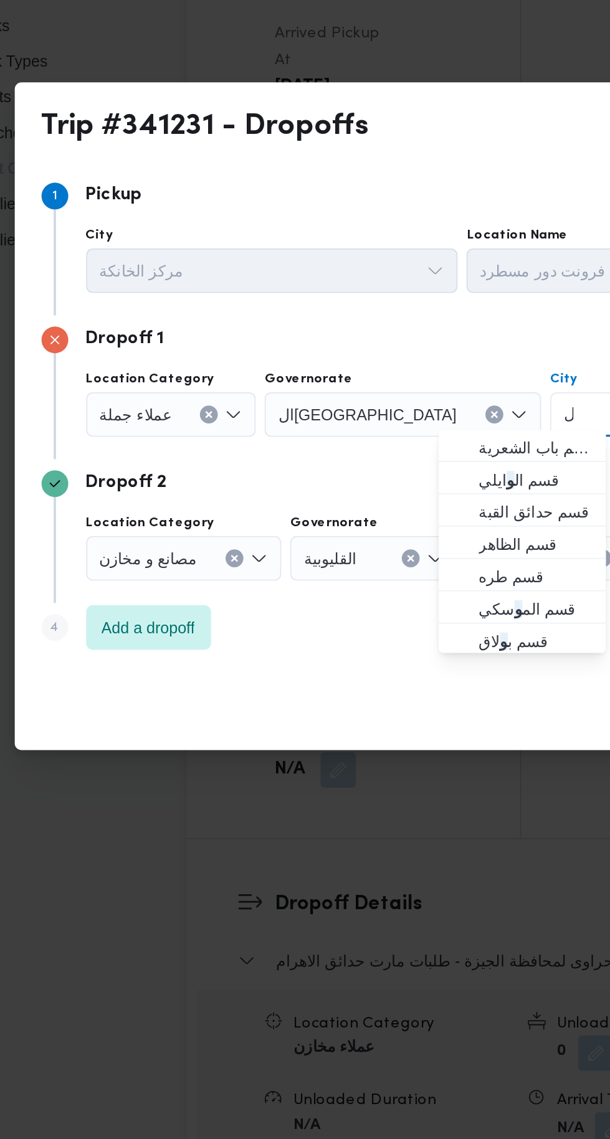
scroll to position [0, 0]
type input "ول"
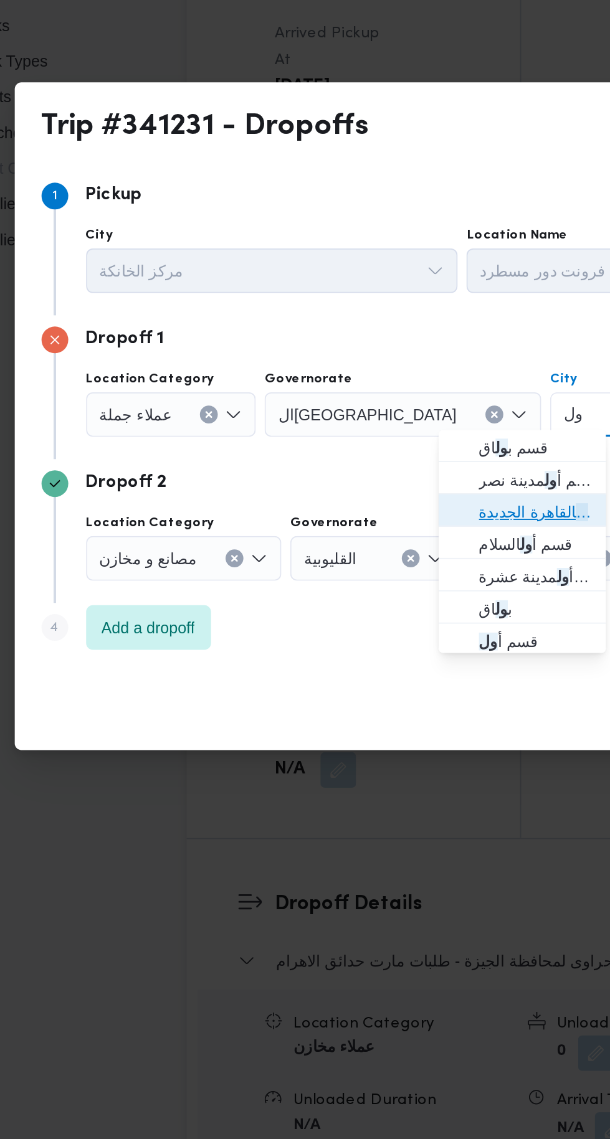
click at [366, 564] on span "قسم أ ول القاهرة الجديدة" at bounding box center [357, 566] width 64 height 15
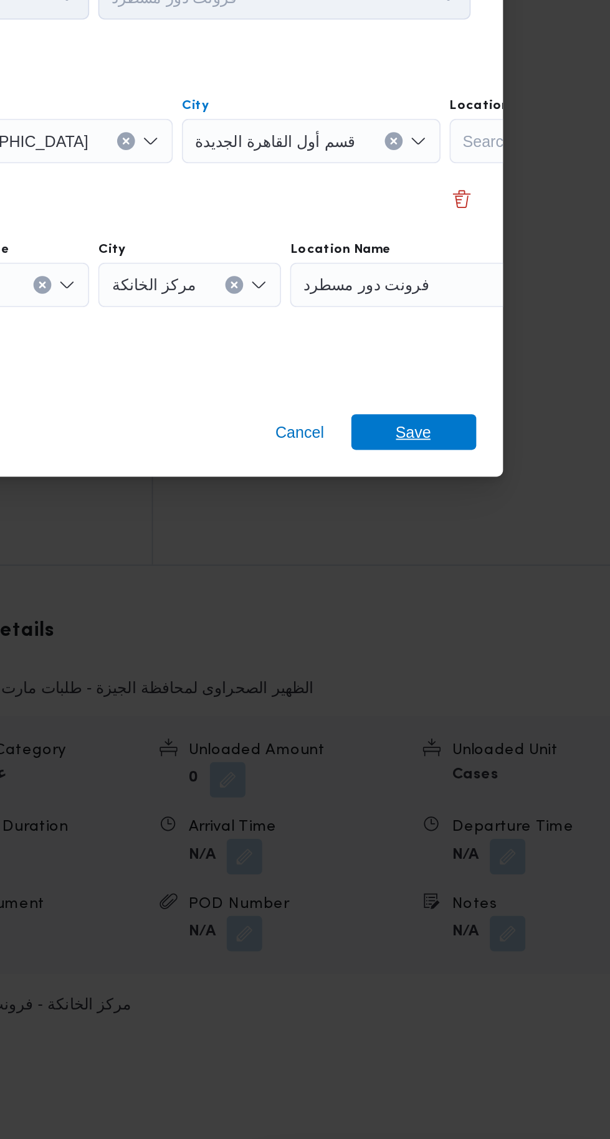
click at [513, 672] on span "Save" at bounding box center [495, 674] width 70 height 20
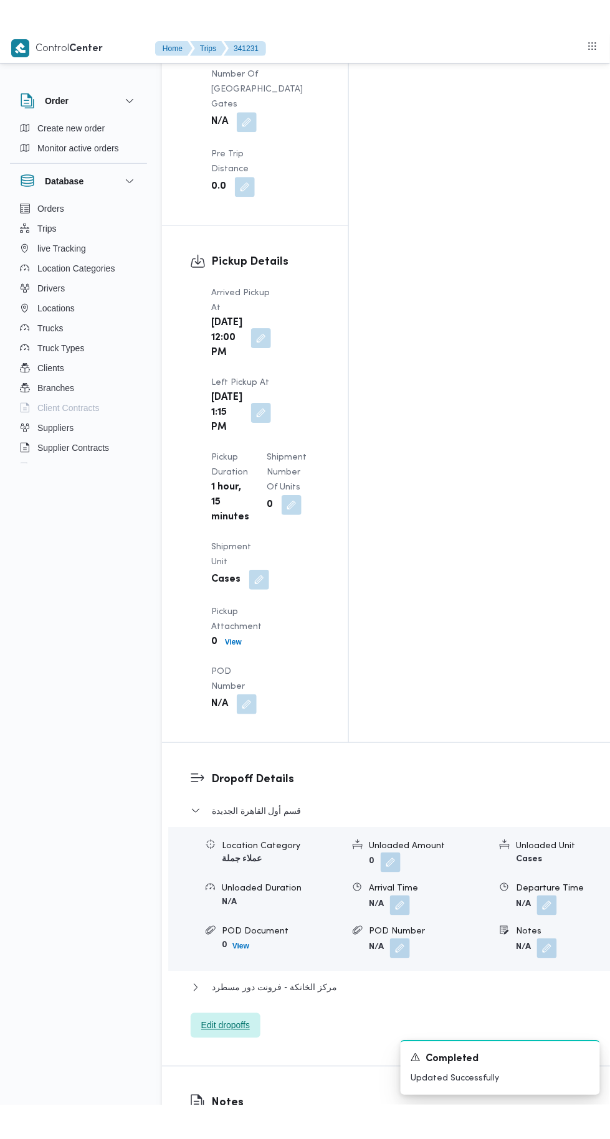
scroll to position [1485, 0]
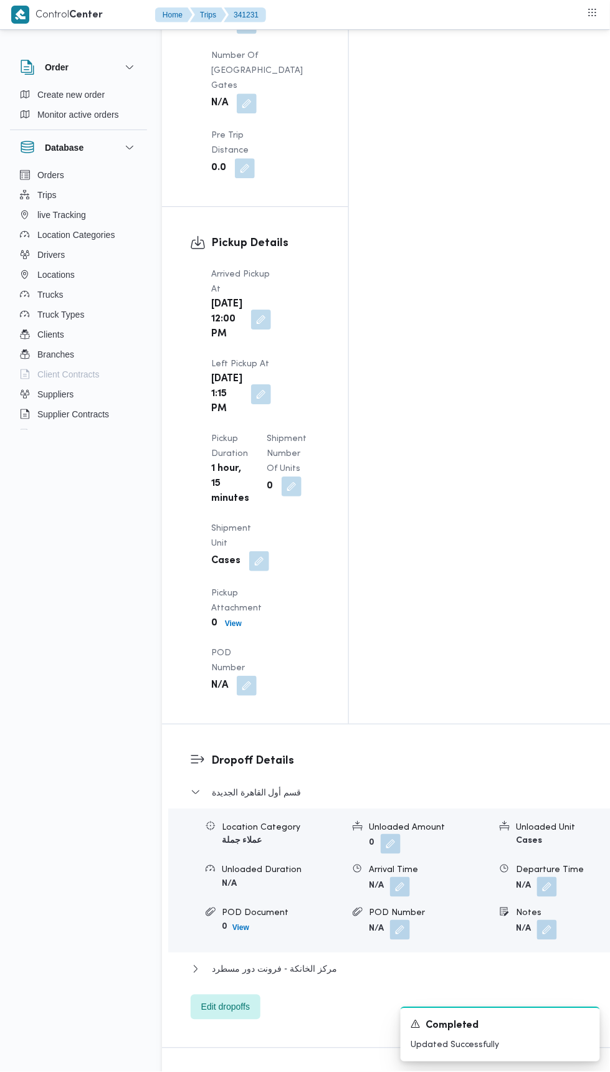
click at [537, 920] on button "button" at bounding box center [547, 930] width 20 height 20
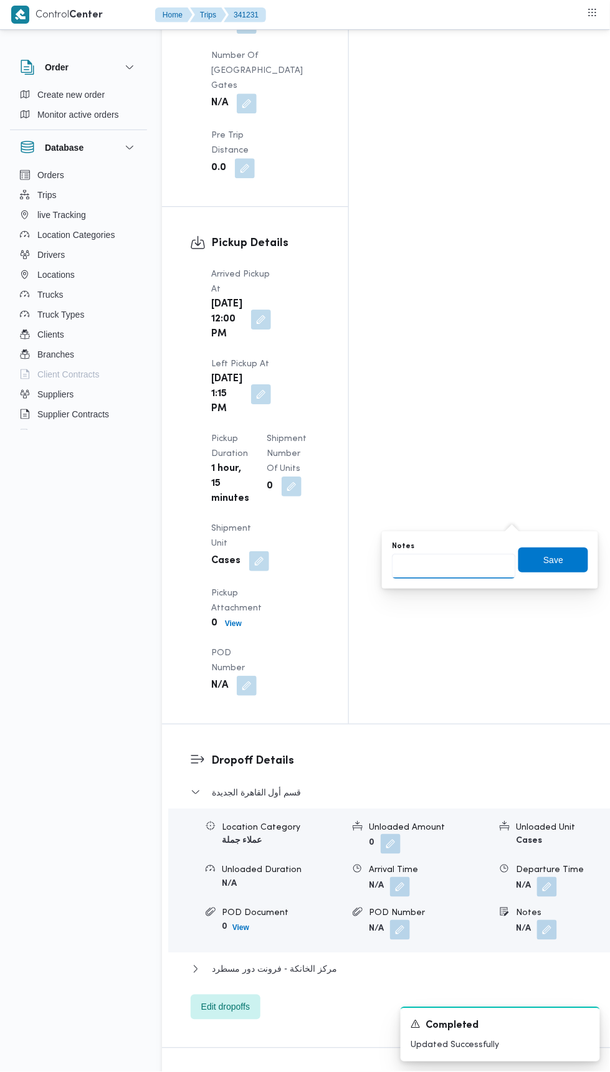
click at [462, 568] on input "Notes" at bounding box center [454, 566] width 124 height 25
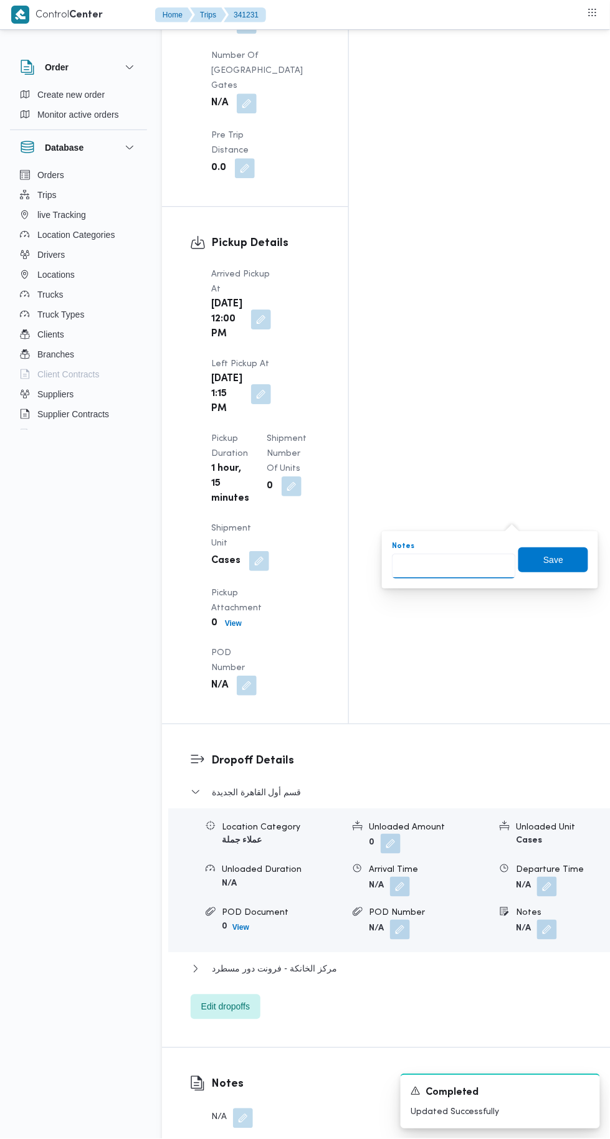
type input "ن"
type input "ش"
type input "ا"
type input "شركة النسيم للمستلزمات الطبية"
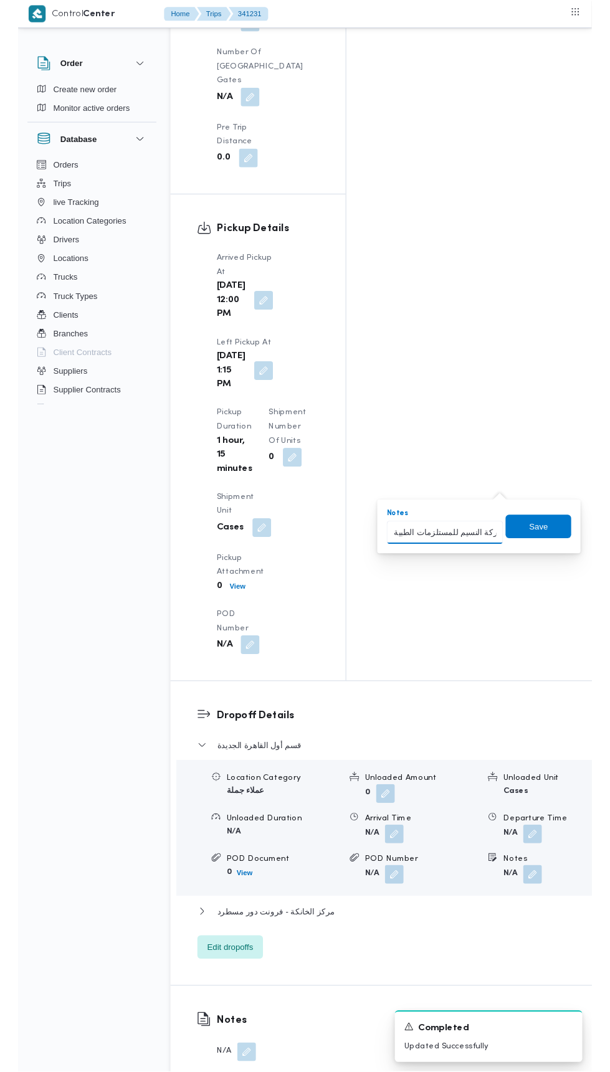
scroll to position [0, 0]
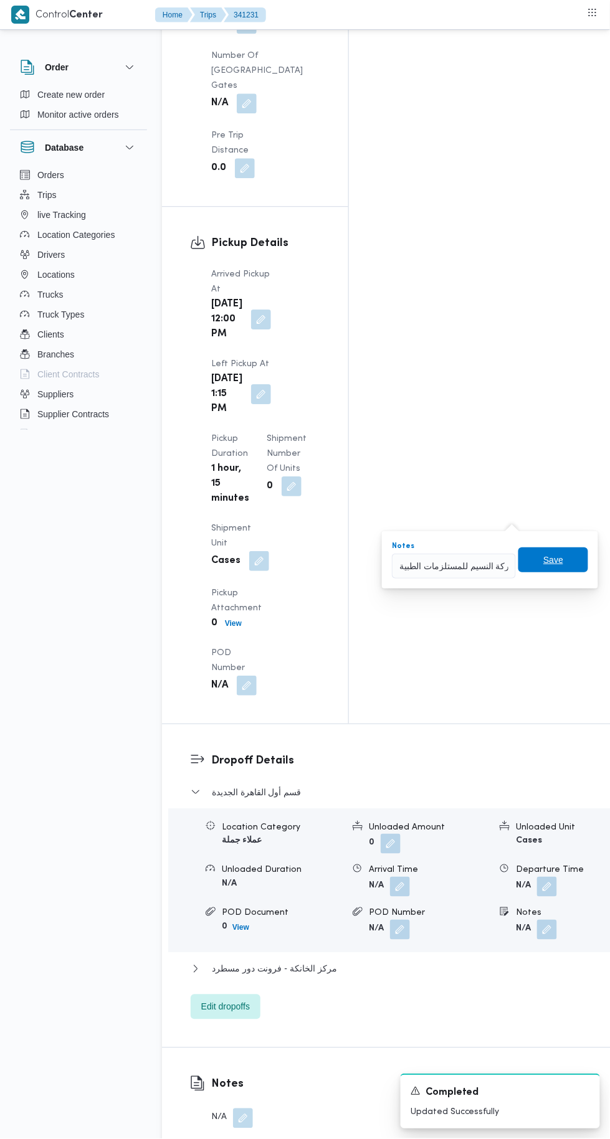
click at [569, 561] on span "Save" at bounding box center [553, 559] width 70 height 25
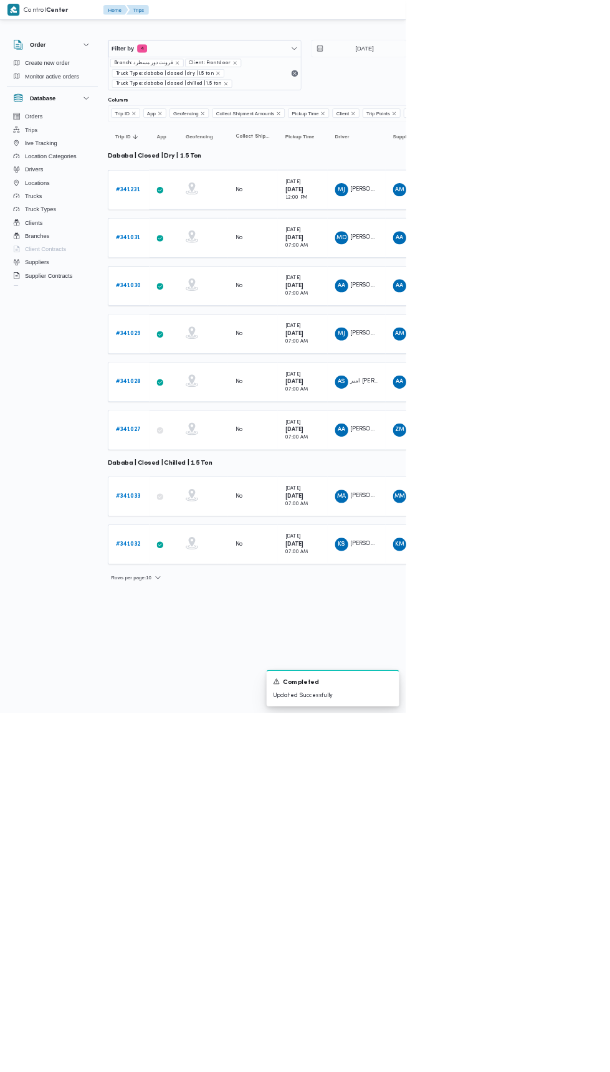
click at [194, 283] on b "# 341231" at bounding box center [192, 285] width 37 height 8
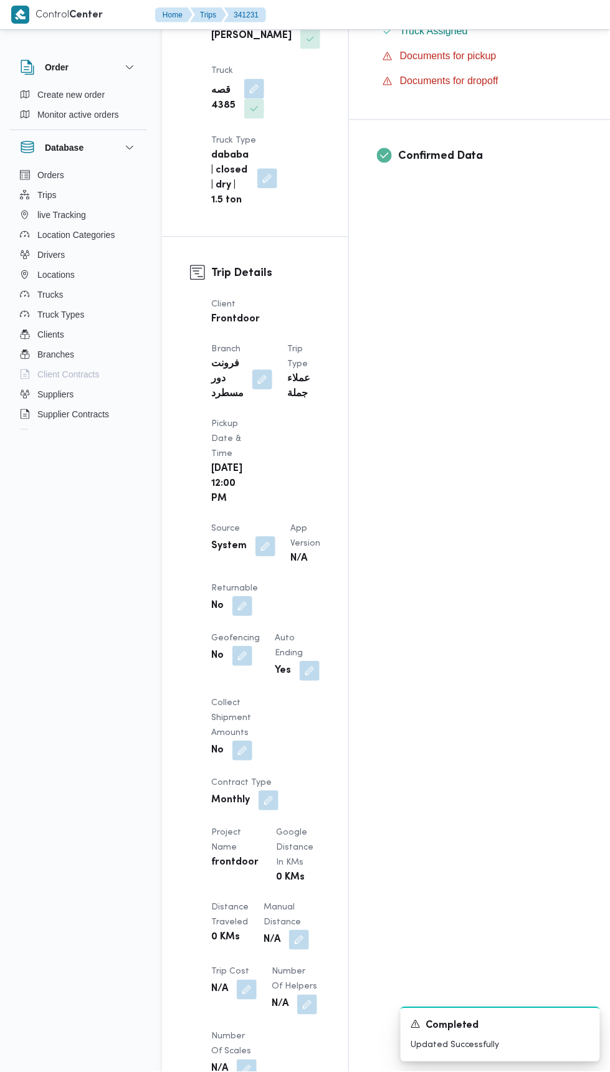
scroll to position [420, 0]
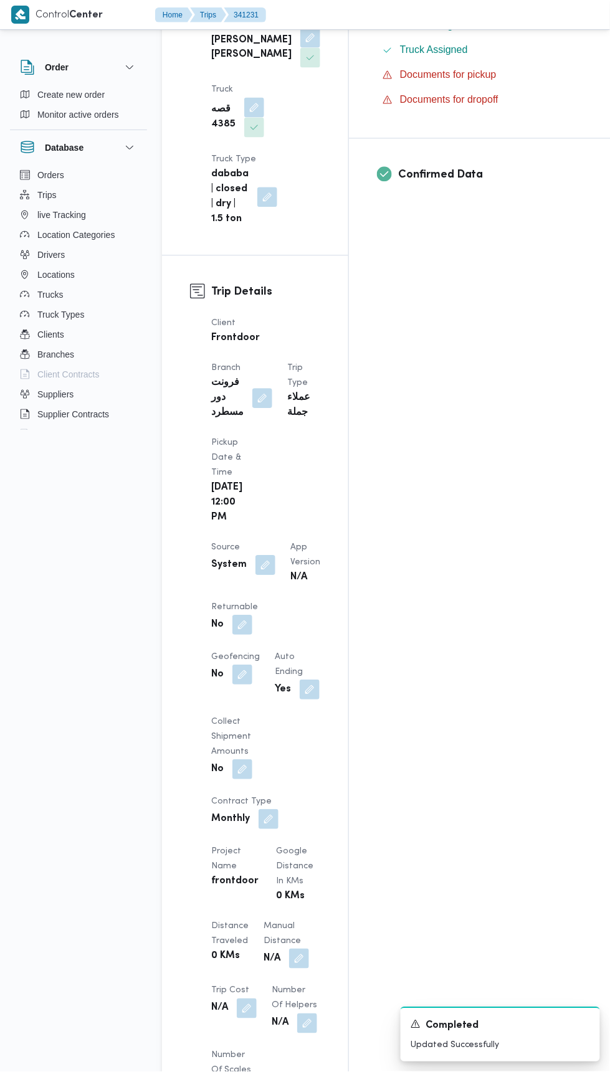
click at [271, 810] on button "button" at bounding box center [268, 820] width 20 height 20
click at [243, 664] on select "Monthly On-Demand Daily Rental" at bounding box center [226, 670] width 80 height 25
select select "on_demand"
click at [186, 658] on select "Monthly On-Demand Daily Rental" at bounding box center [226, 670] width 80 height 25
click at [314, 664] on span "Save" at bounding box center [304, 663] width 20 height 15
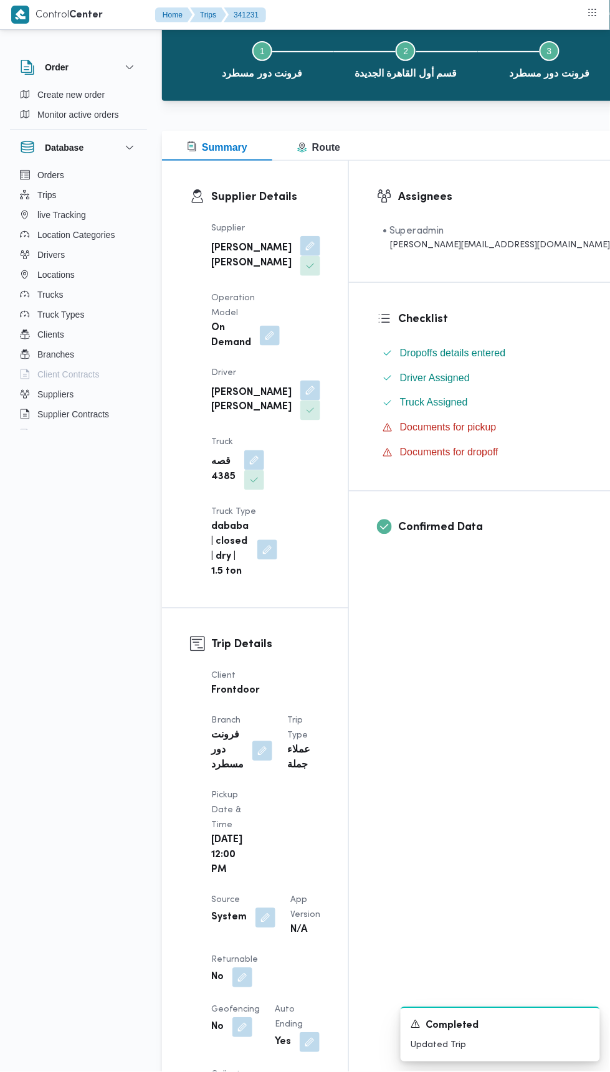
scroll to position [0, 0]
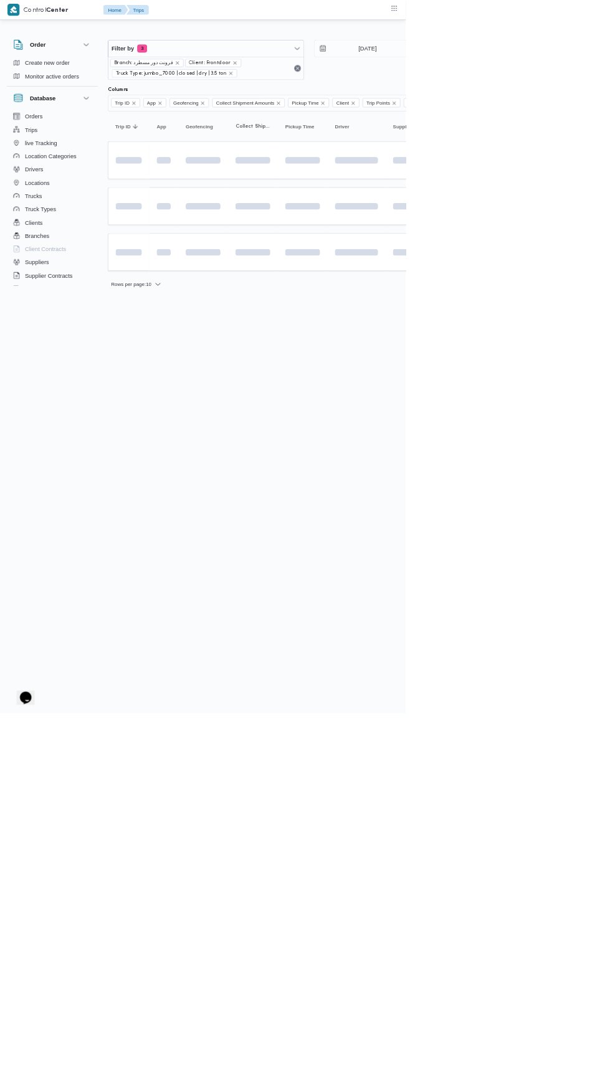
click at [609, 711] on html "Control Center Home Trips Order Create new order Monitor active orders Database…" at bounding box center [305, 536] width 610 height 1072
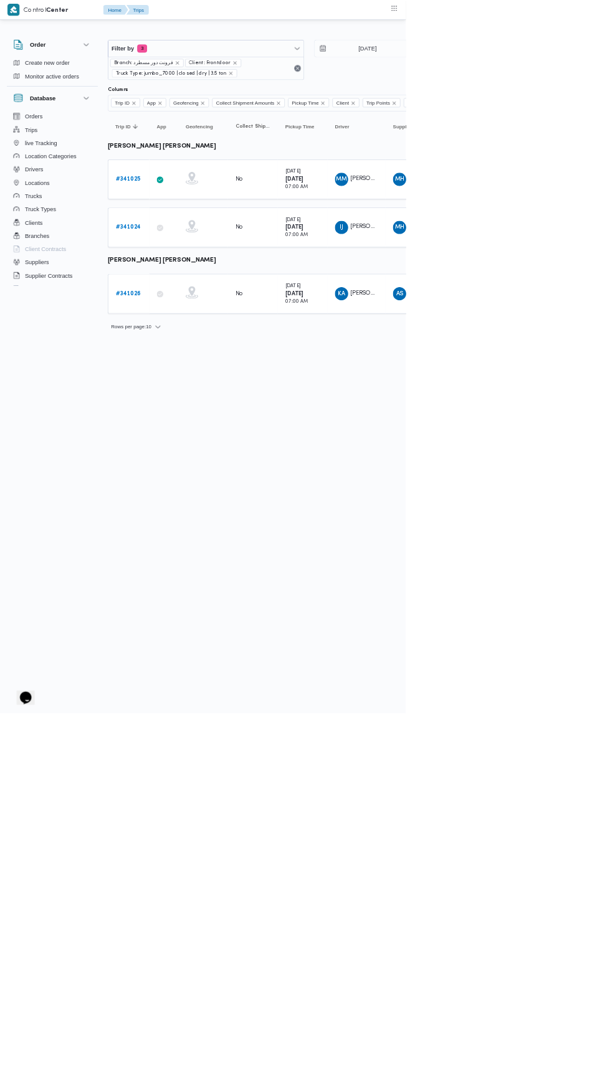
click at [554, 1071] on html "Control Center Home Trips Order Create new order Monitor active orders Database…" at bounding box center [305, 536] width 610 height 1072
click at [199, 438] on b "# 341026" at bounding box center [193, 441] width 38 height 8
click at [196, 339] on b "# 341024" at bounding box center [193, 342] width 38 height 8
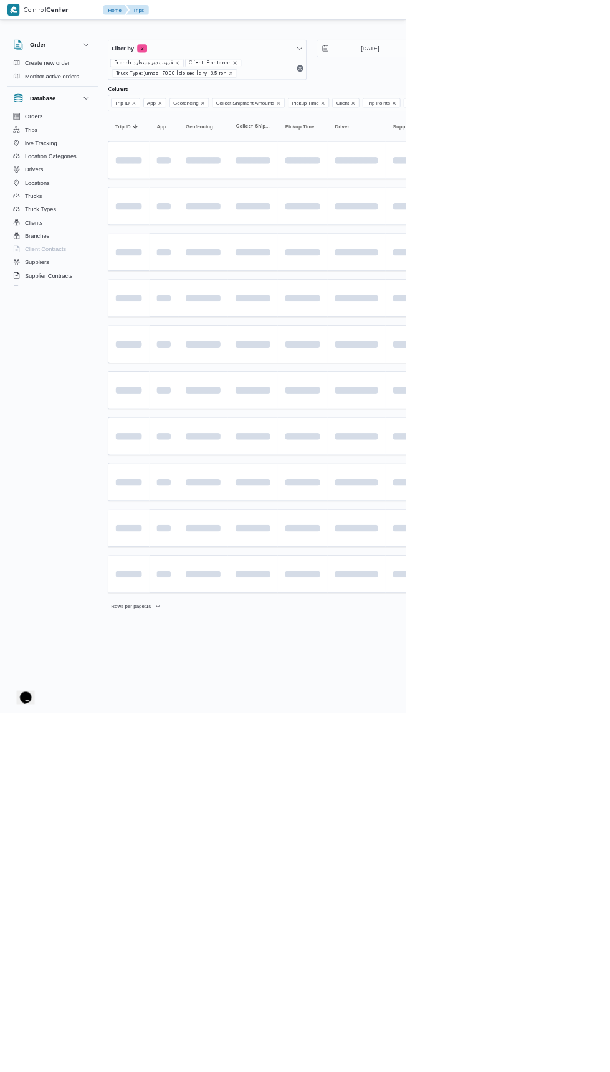
click at [514, 795] on html "Control Center Home Trips English عربي Dark mode Logout Order Create new order …" at bounding box center [305, 536] width 610 height 1072
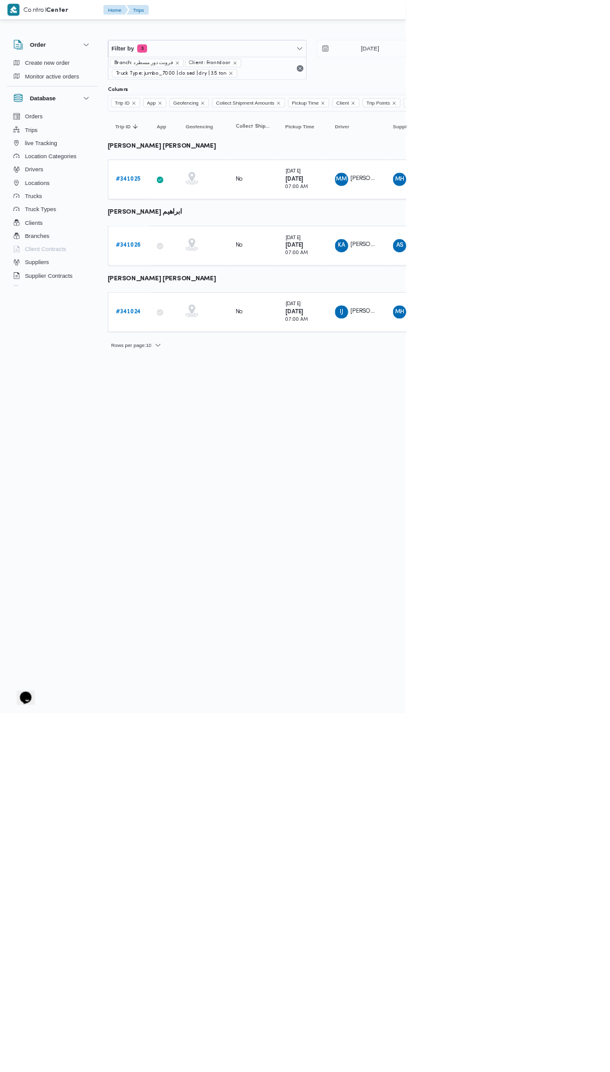
click at [570, 1071] on html "Control Center Home Trips English عربي Dark mode Logout Order Create new order …" at bounding box center [305, 536] width 610 height 1072
